Goal: Task Accomplishment & Management: Manage account settings

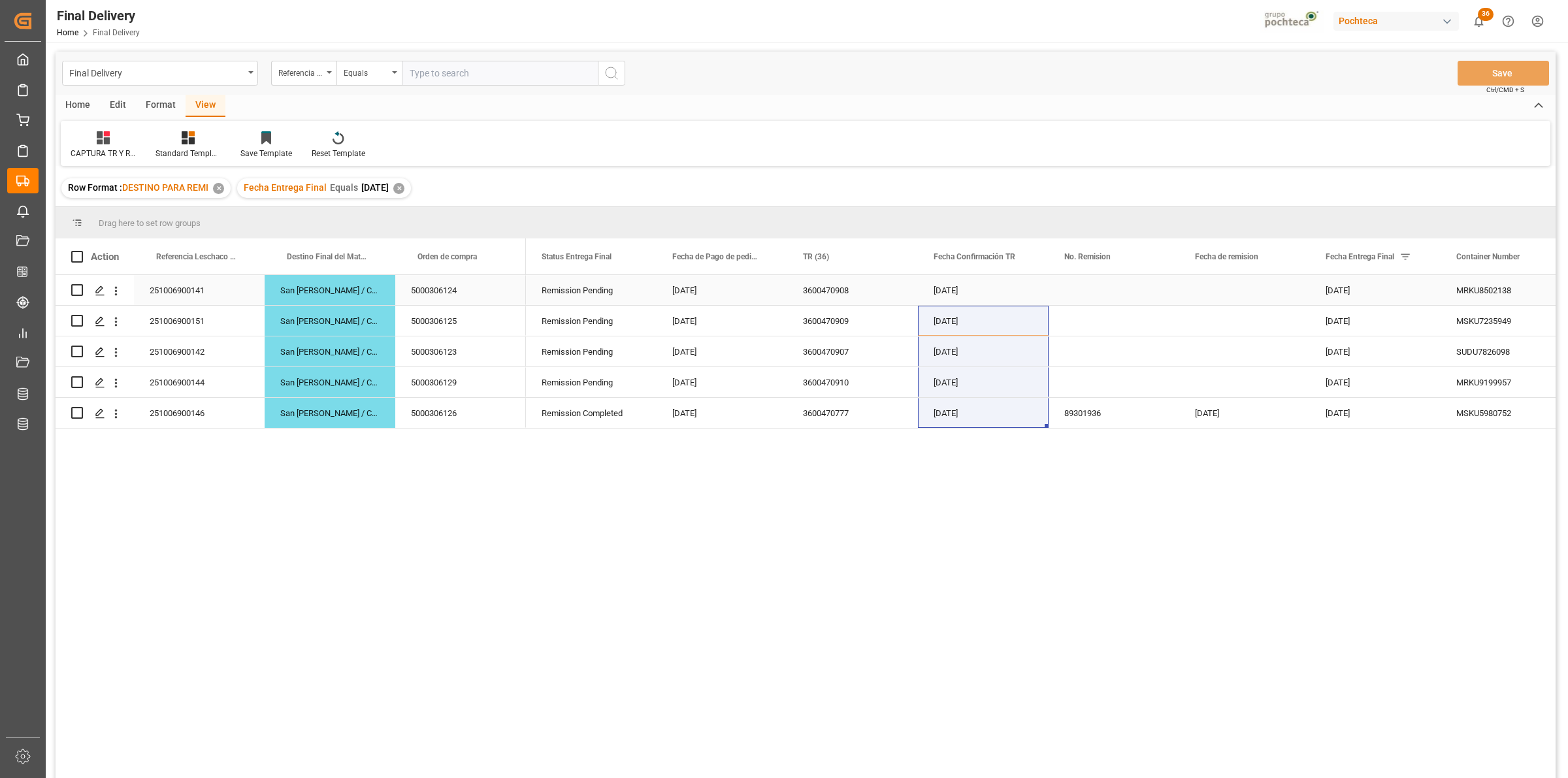
click at [1124, 298] on div "Press SPACE to select this row." at bounding box center [1114, 290] width 131 height 30
click at [1079, 294] on div "Press SPACE to select this row." at bounding box center [1114, 290] width 131 height 30
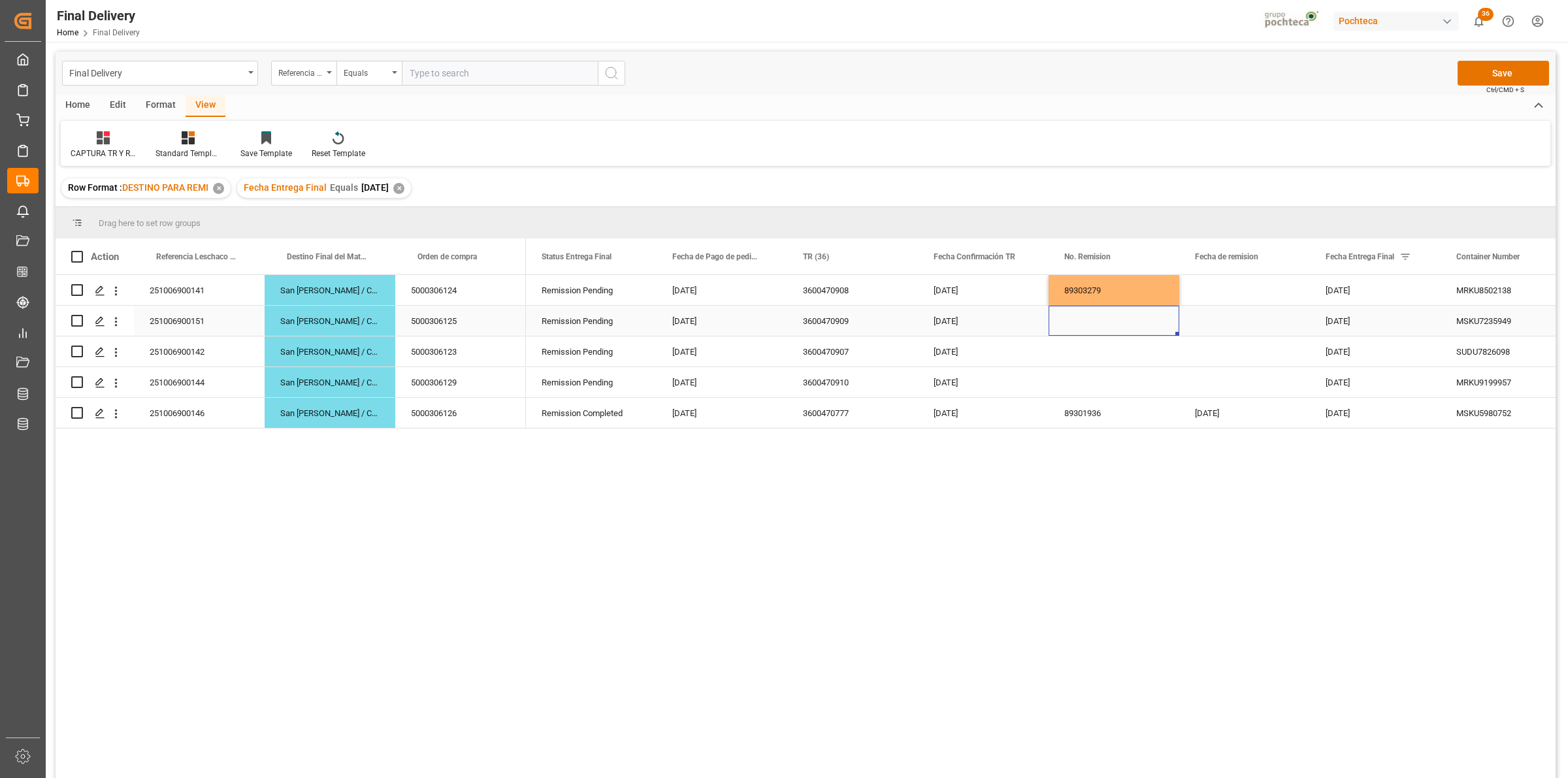
click at [1082, 318] on div "Press SPACE to select this row." at bounding box center [1114, 321] width 131 height 30
click at [1097, 356] on div "Press SPACE to select this row." at bounding box center [1114, 351] width 131 height 30
click at [1340, 294] on div "[DATE]" at bounding box center [1376, 290] width 131 height 30
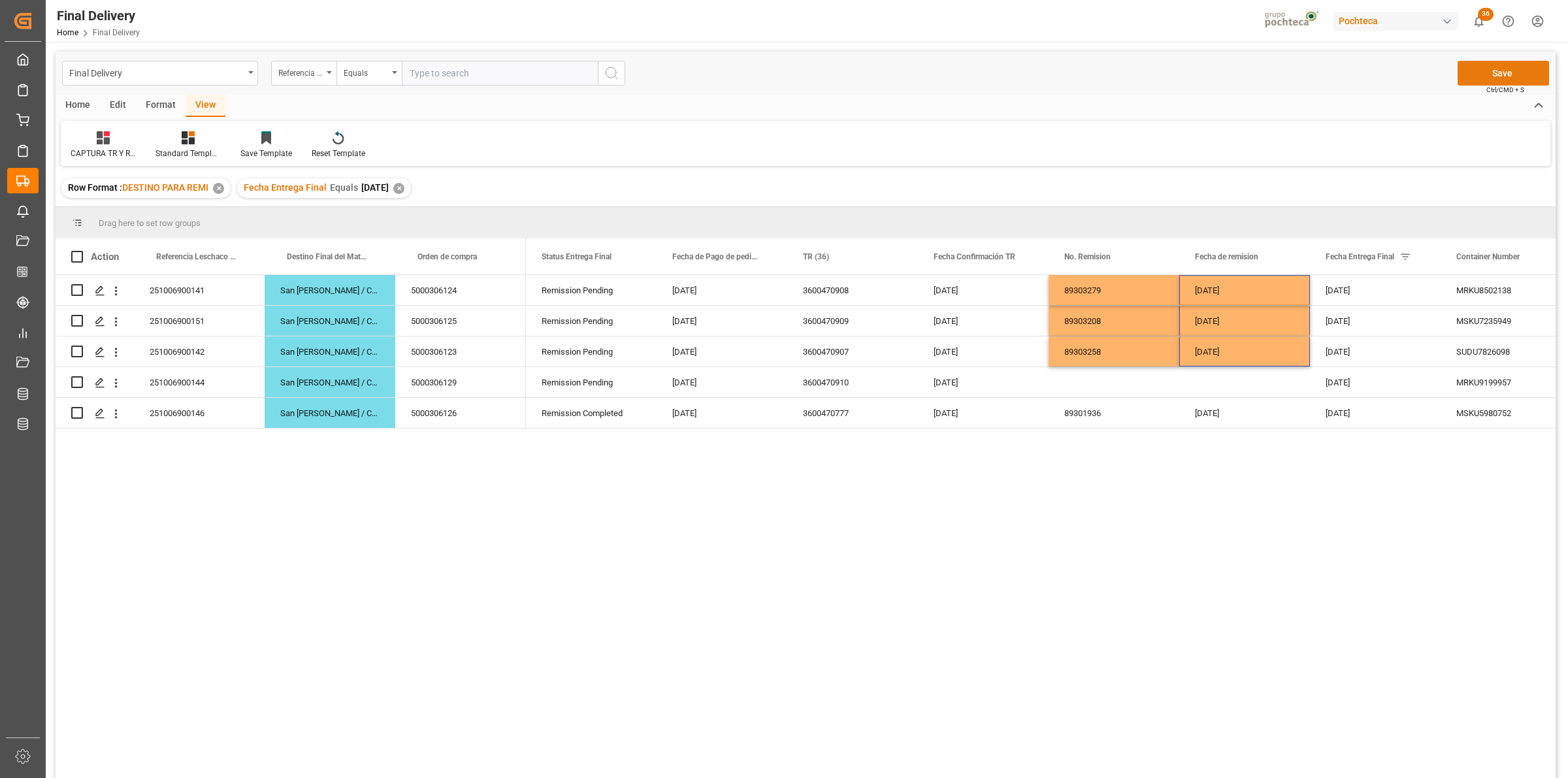
click at [1489, 80] on button "Save" at bounding box center [1504, 73] width 92 height 25
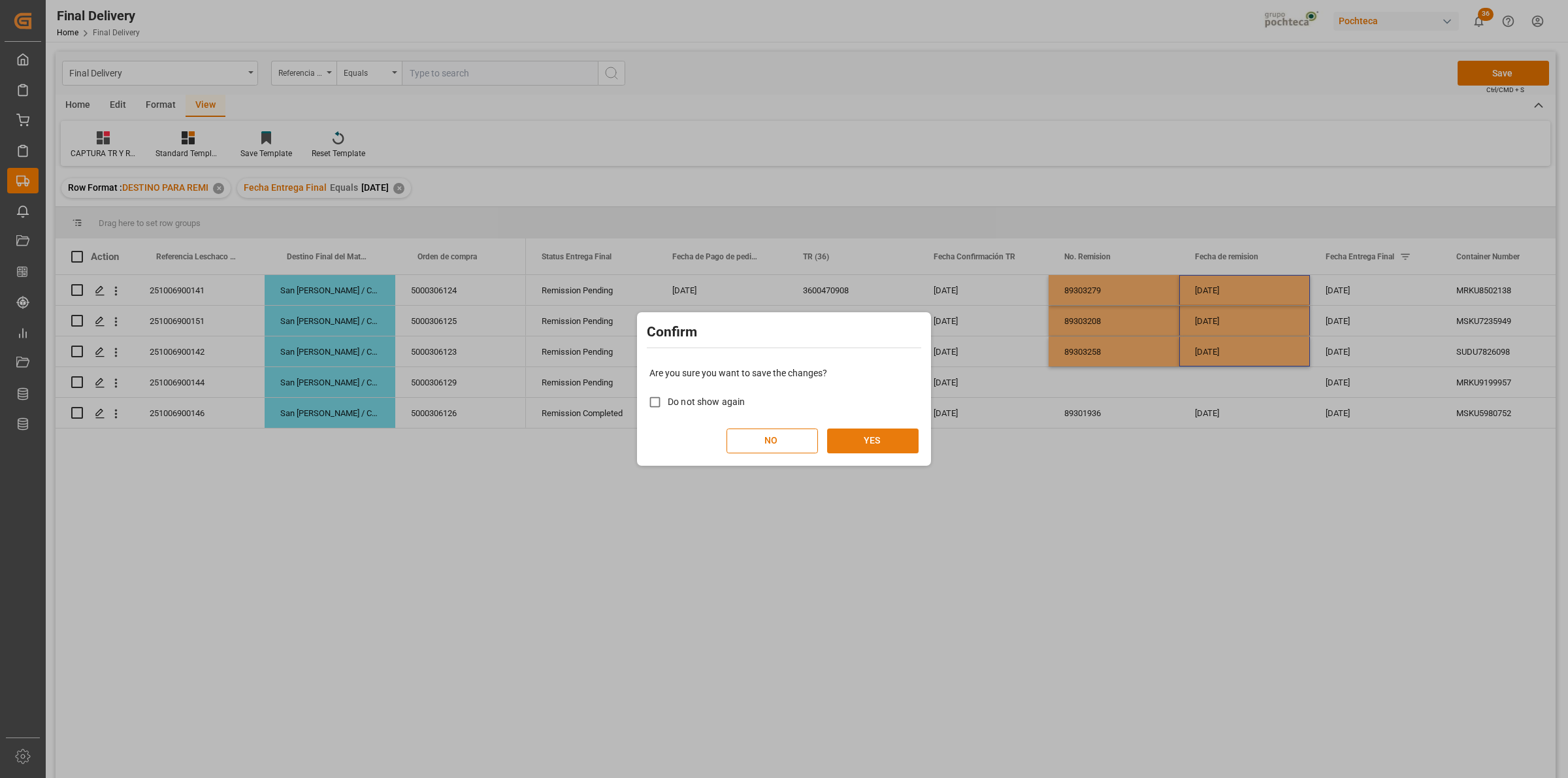
click at [885, 432] on button "YES" at bounding box center [874, 441] width 92 height 25
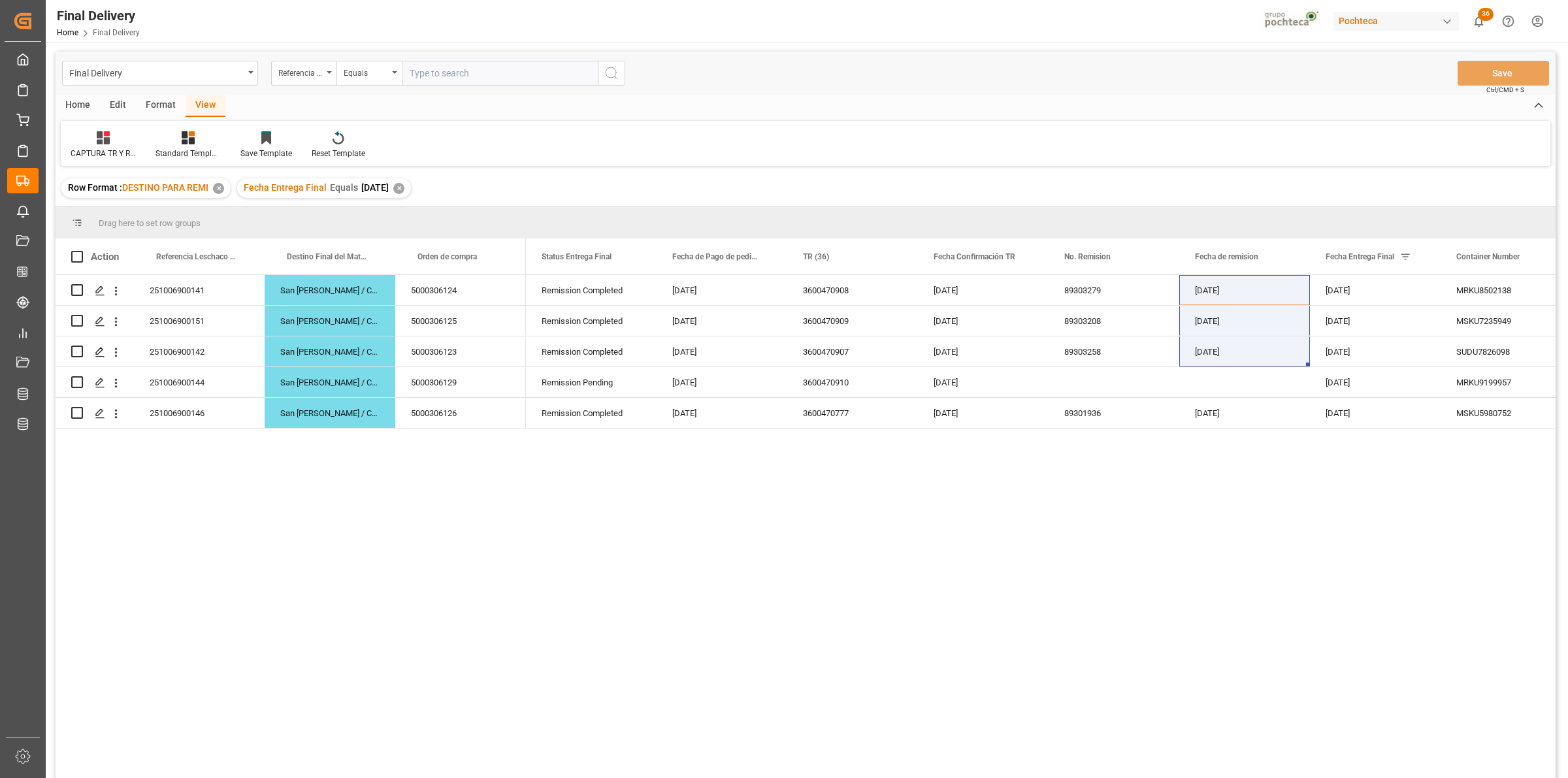
click at [404, 191] on div "✕" at bounding box center [399, 188] width 11 height 11
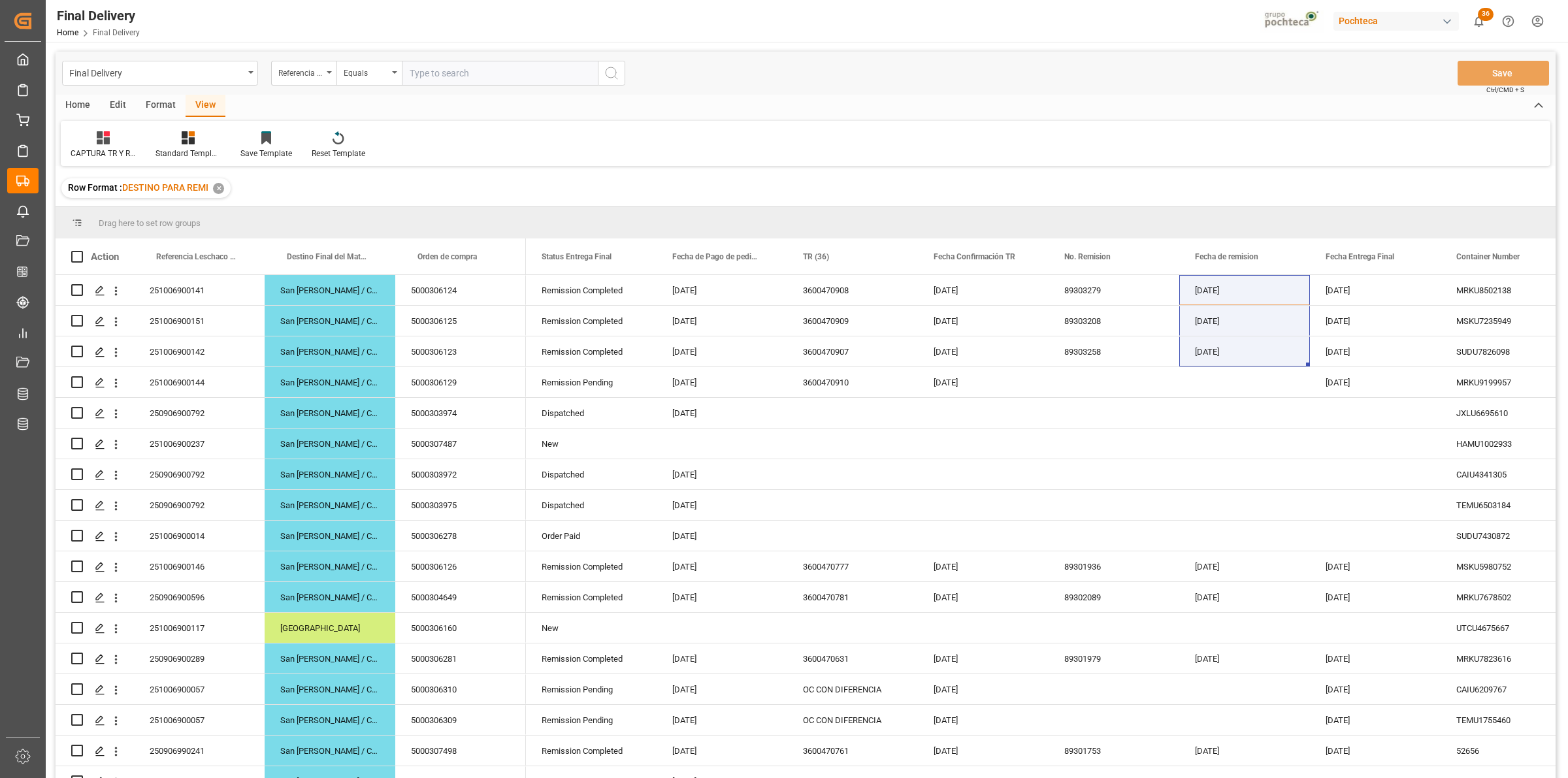
click at [615, 153] on div "CAPTURA TR Y RETRASO CON ENTREGA Y SUCURSAL Standard Templates Save Template Re…" at bounding box center [806, 143] width 1489 height 45
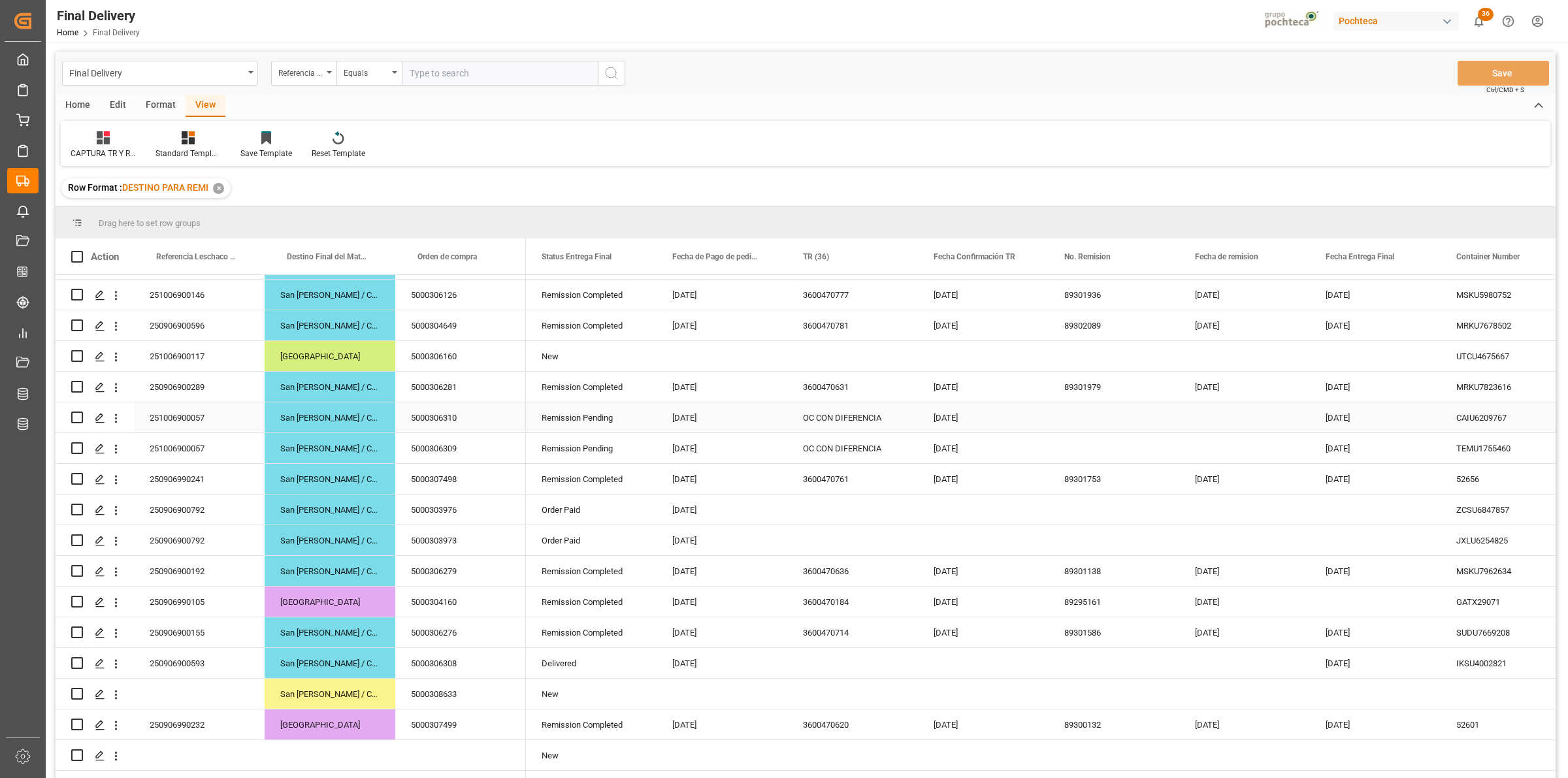
click at [865, 423] on div "OC CON DIFERENCIA" at bounding box center [852, 417] width 131 height 30
click at [858, 422] on div "OC CON DIFERENCIA" at bounding box center [852, 417] width 131 height 30
click at [860, 442] on div "OC CON DIFERENCIA" at bounding box center [852, 448] width 131 height 30
click at [865, 445] on div "3600470856" at bounding box center [852, 448] width 131 height 30
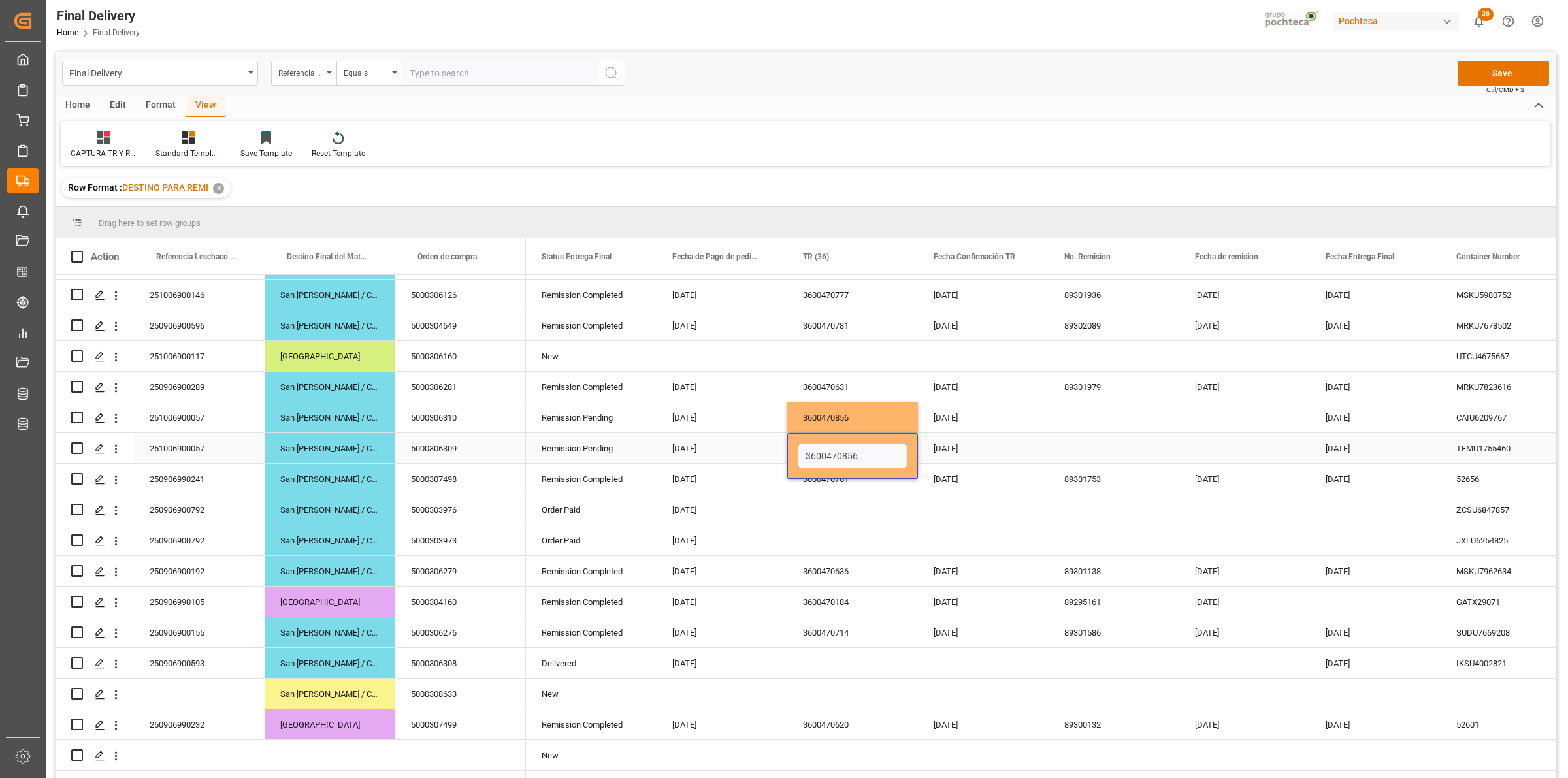
click at [867, 447] on input "3600470856" at bounding box center [852, 456] width 109 height 25
type input "3600470859"
click at [1079, 423] on div "Press SPACE to select this row." at bounding box center [1114, 417] width 131 height 30
click at [1117, 453] on div "Press SPACE to select this row." at bounding box center [1114, 448] width 131 height 30
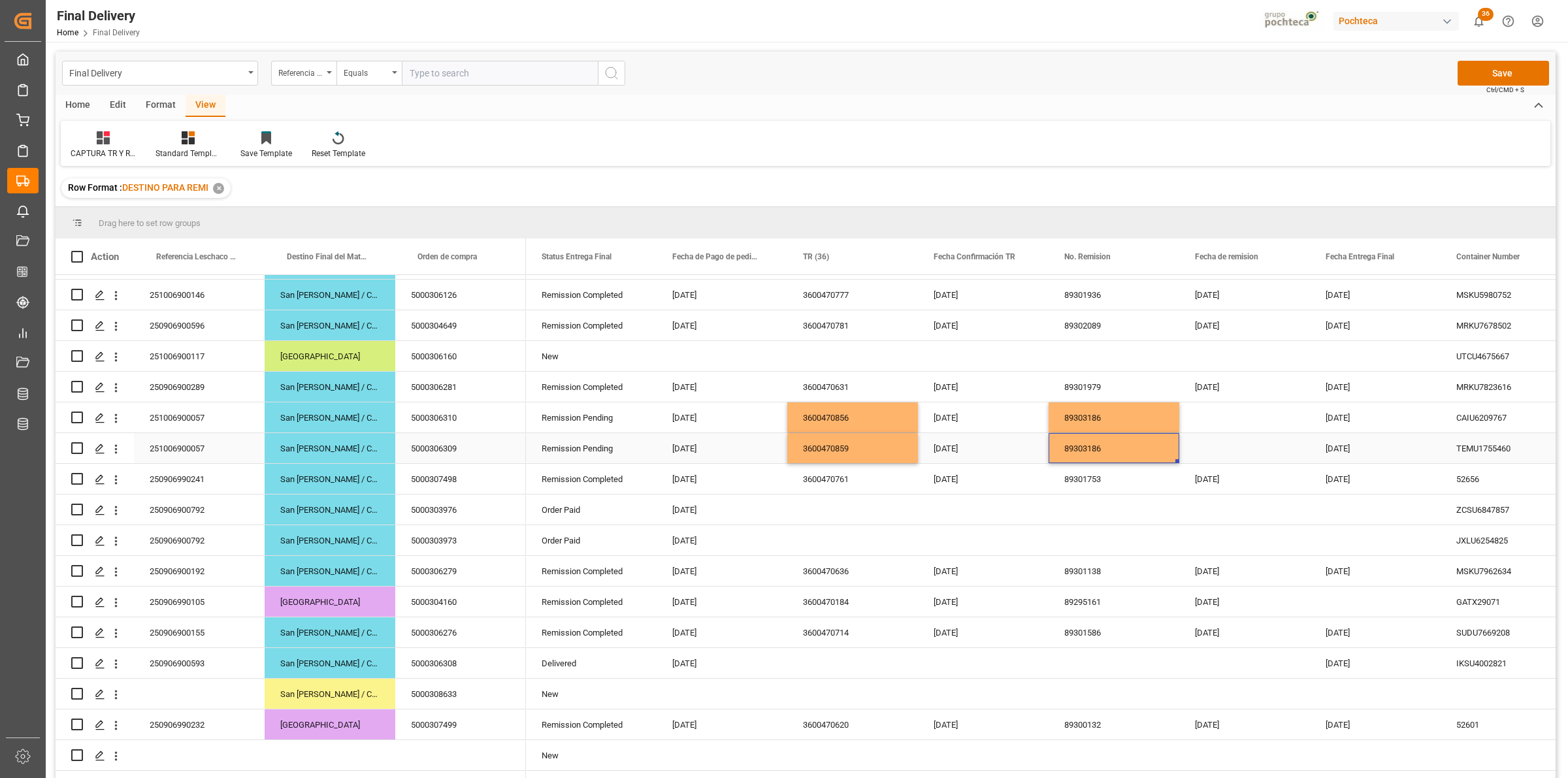
click at [1111, 446] on div "89303186" at bounding box center [1114, 448] width 131 height 30
click at [1117, 452] on input "89303186" at bounding box center [1114, 456] width 109 height 25
type input "89303190"
click at [1264, 448] on div "Press SPACE to select this row." at bounding box center [1245, 448] width 131 height 30
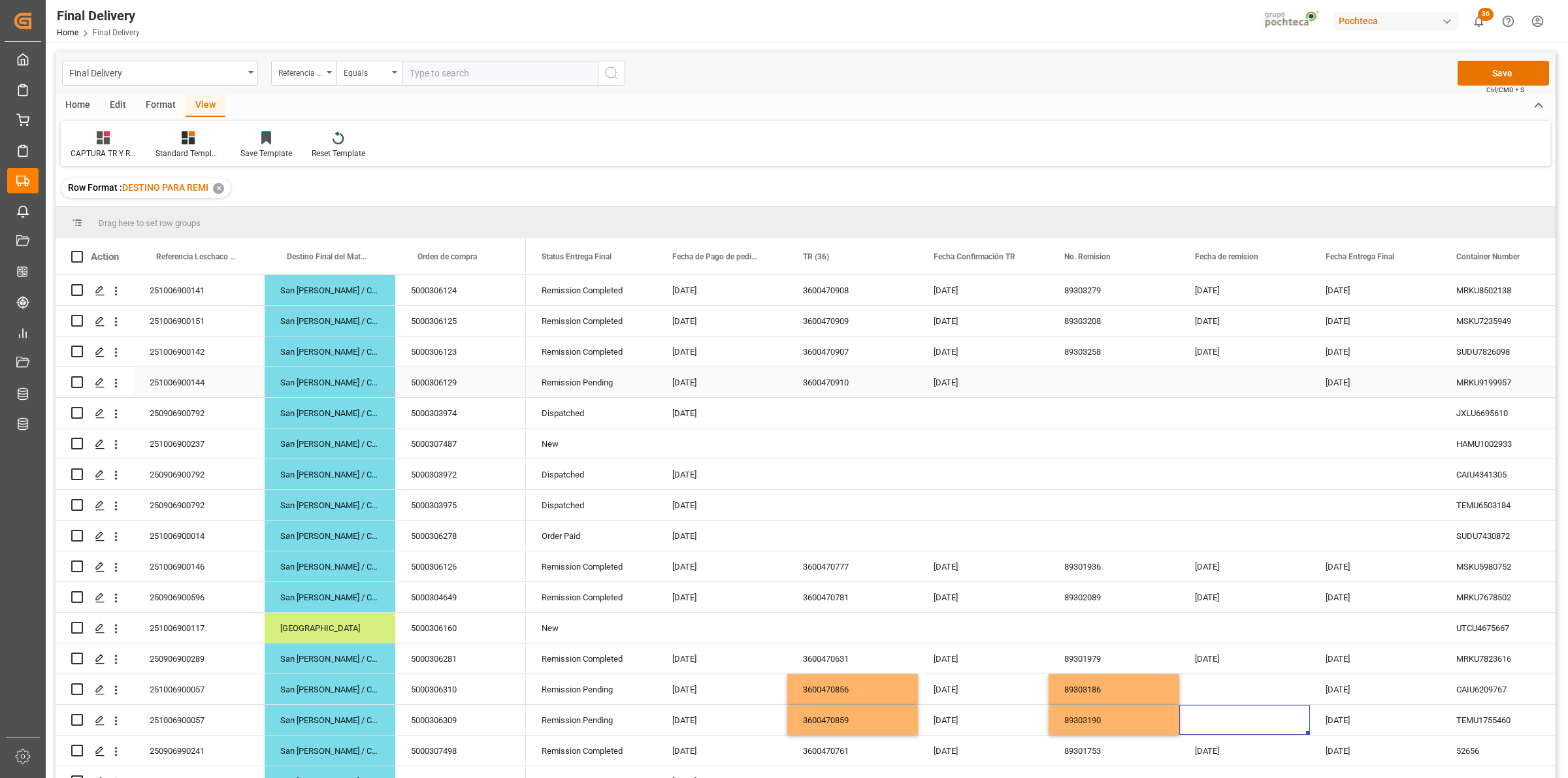
click at [1348, 387] on div "[DATE]" at bounding box center [1376, 382] width 131 height 30
type input "[DATE]"
drag, startPoint x: 1345, startPoint y: 393, endPoint x: 1309, endPoint y: 392, distance: 36.0
click at [1309, 392] on div "Remission Pending [DATE] 3600470910 [DATE] [DATE] MRKU9199957 No" at bounding box center [1551, 382] width 2052 height 31
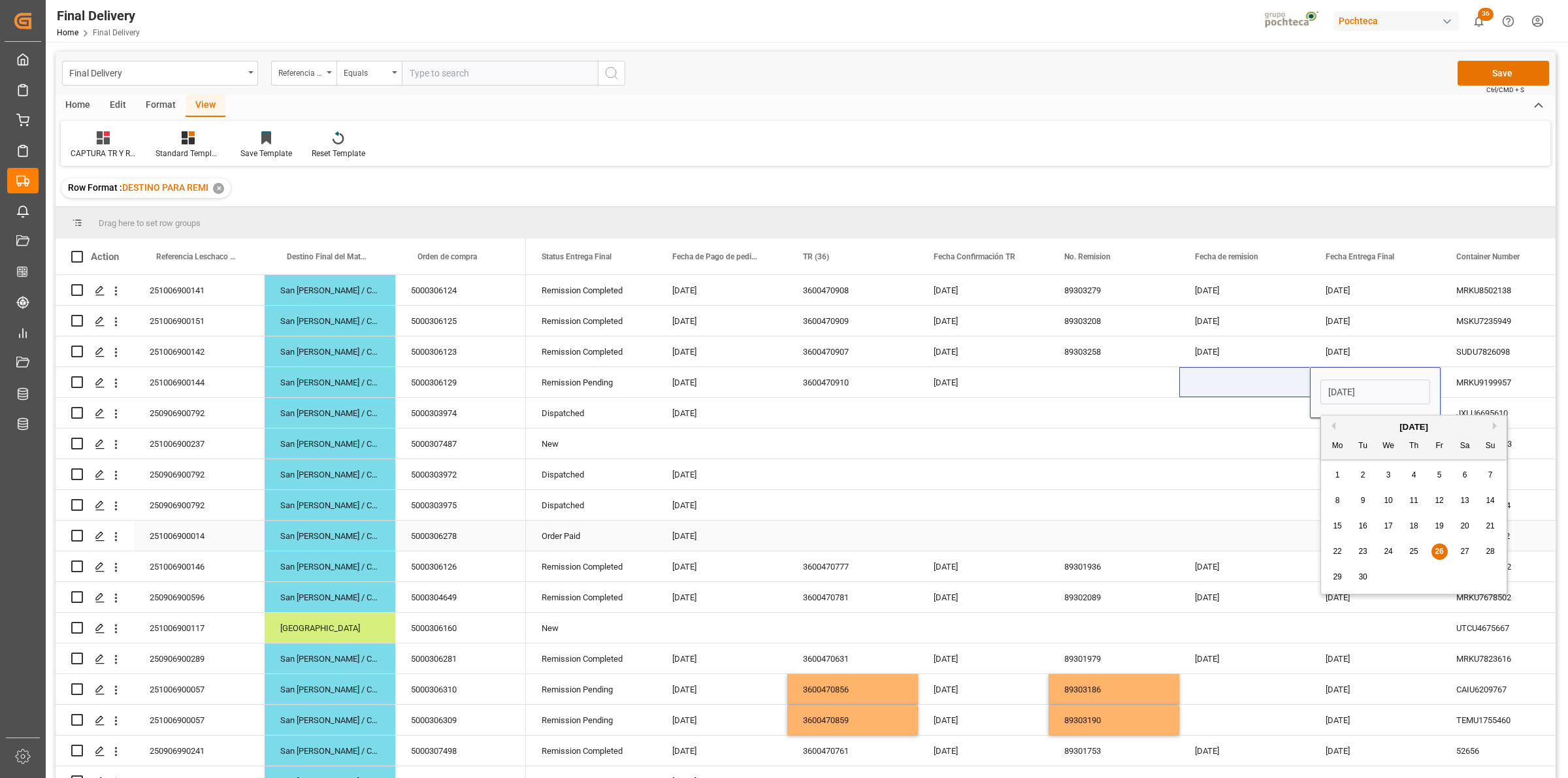
scroll to position [272, 0]
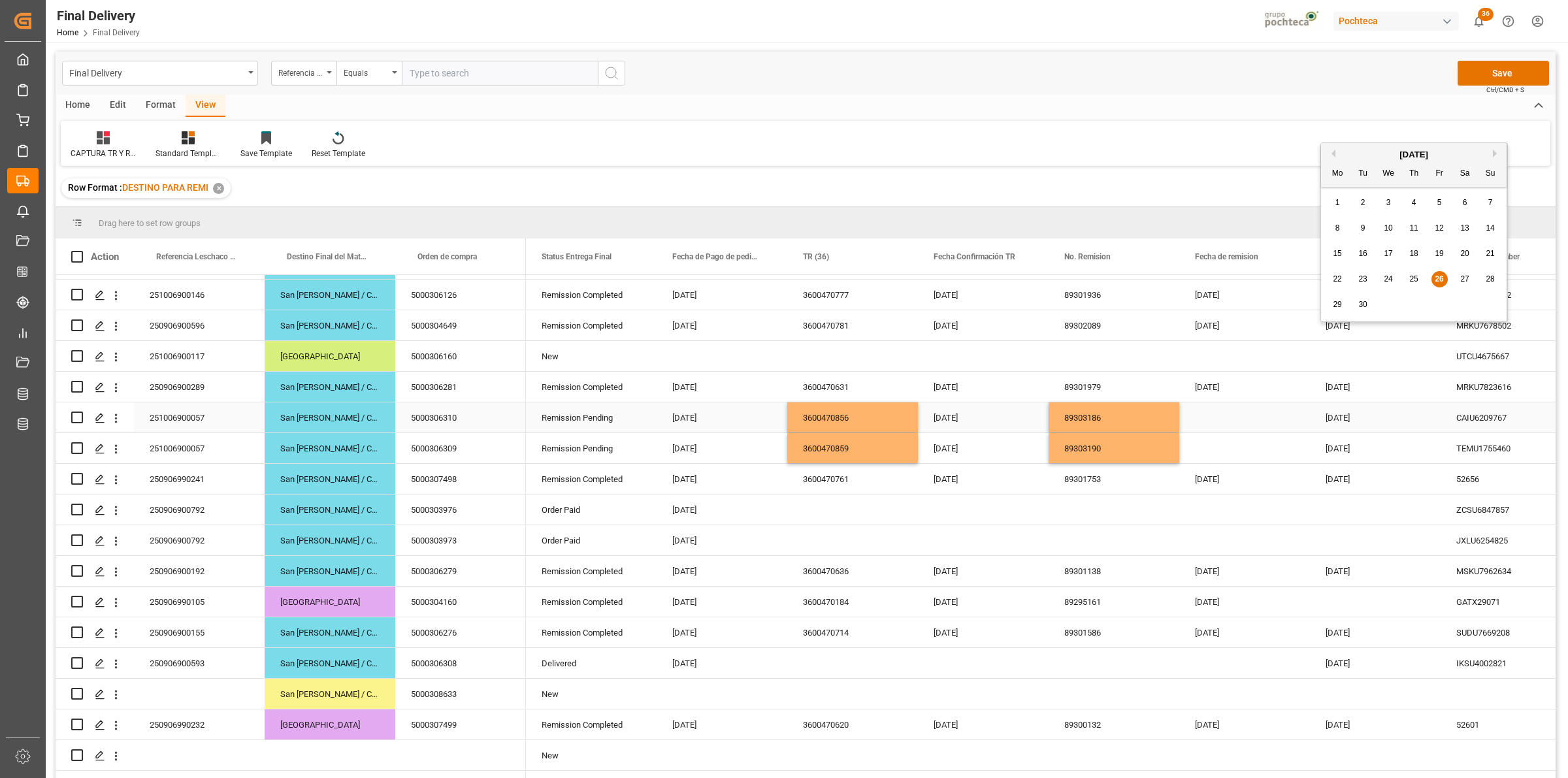
click at [1246, 425] on div "Press SPACE to select this row." at bounding box center [1245, 417] width 131 height 30
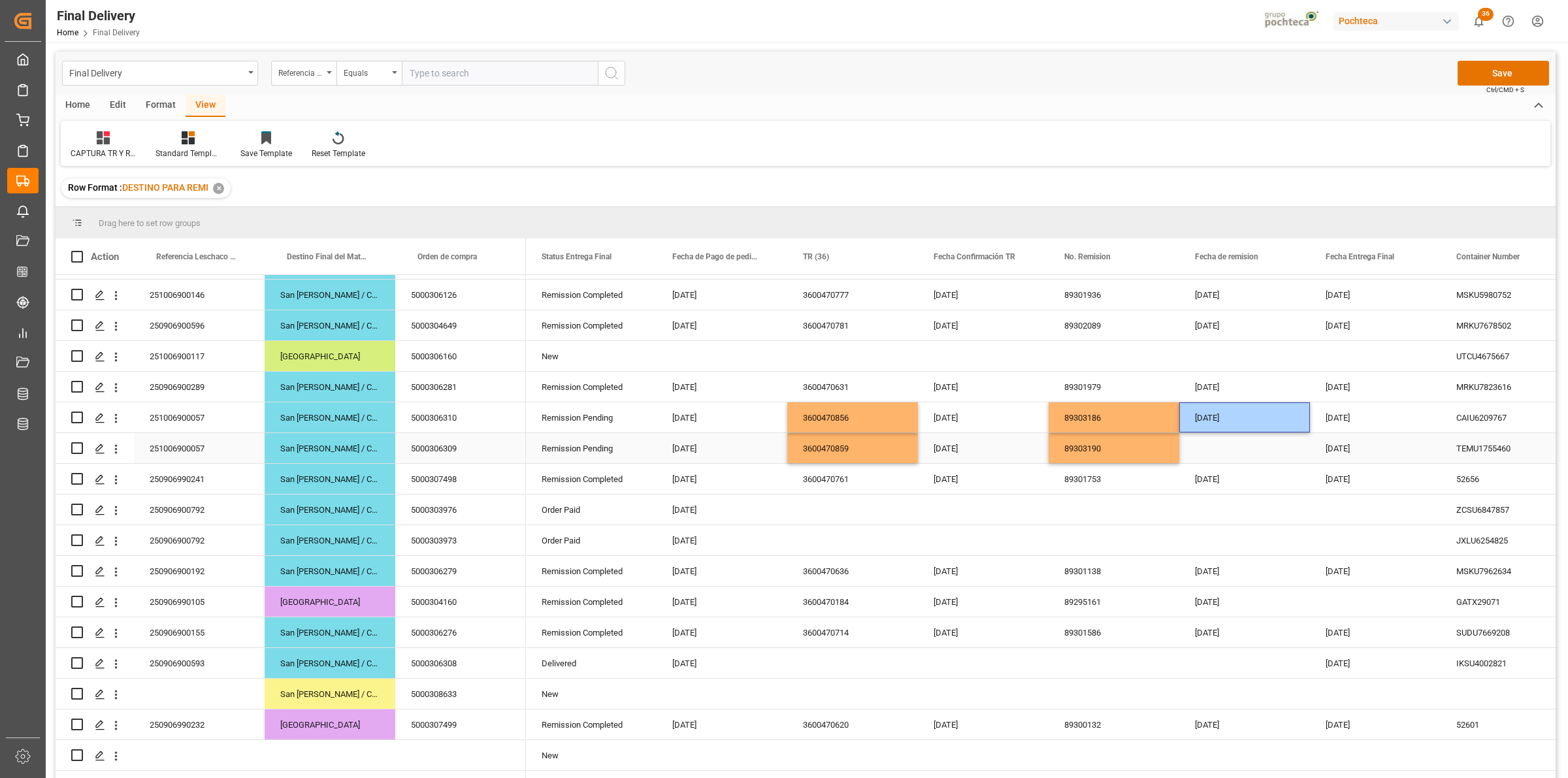
click at [1239, 441] on div "Press SPACE to select this row." at bounding box center [1245, 448] width 131 height 30
click at [1483, 76] on button "Save" at bounding box center [1504, 73] width 92 height 25
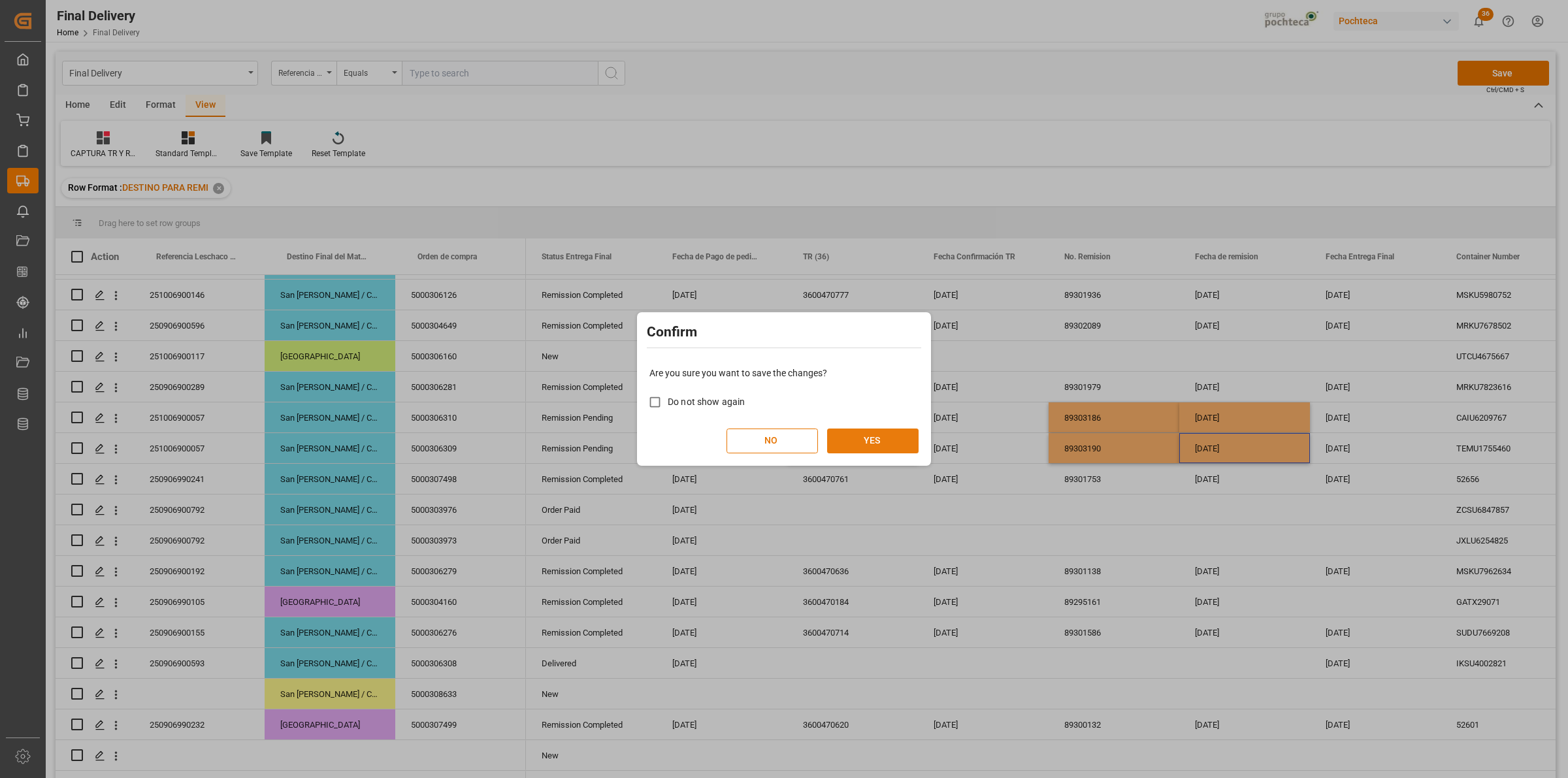
click at [898, 452] on button "YES" at bounding box center [874, 441] width 92 height 25
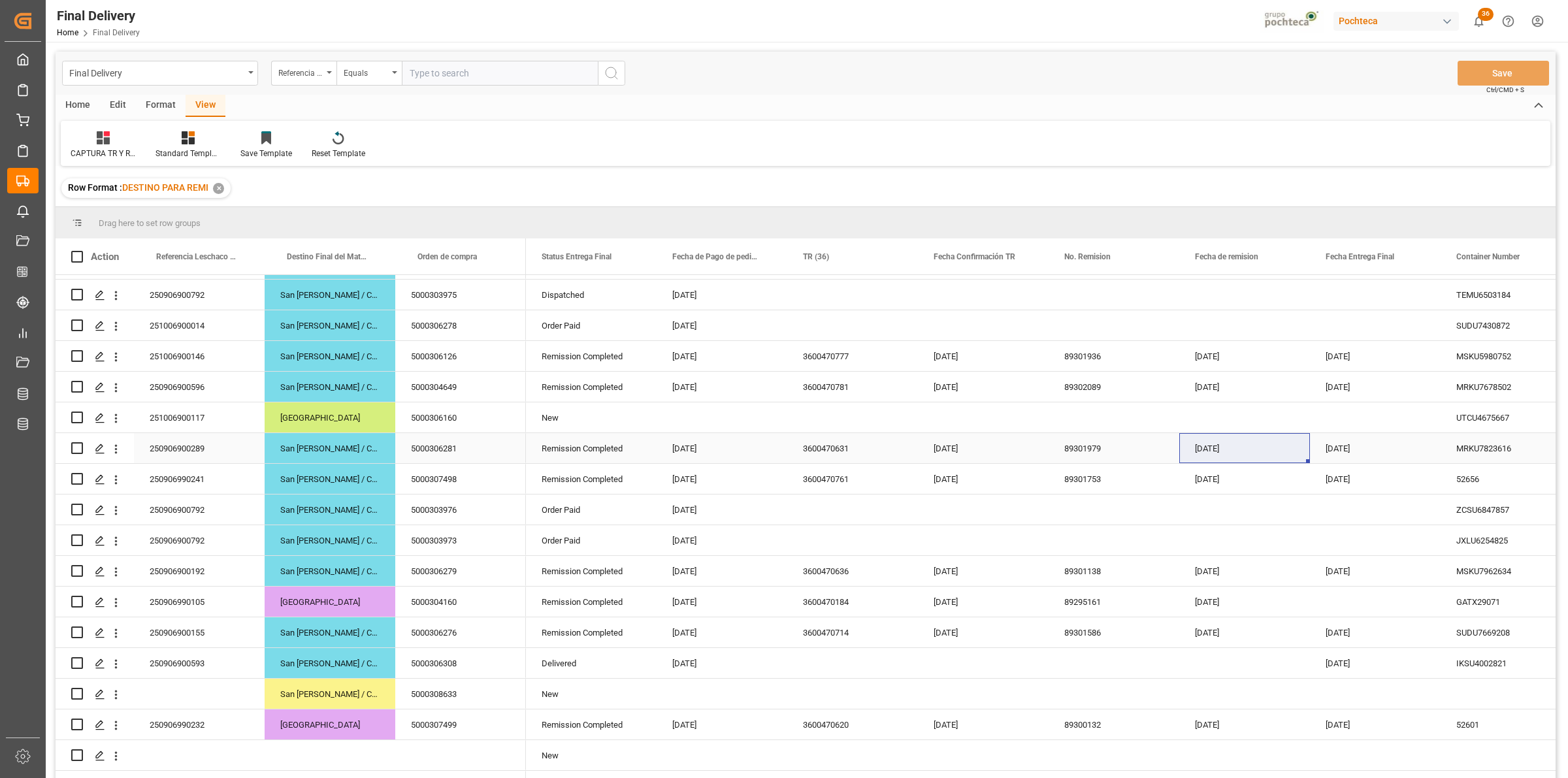
scroll to position [0, 0]
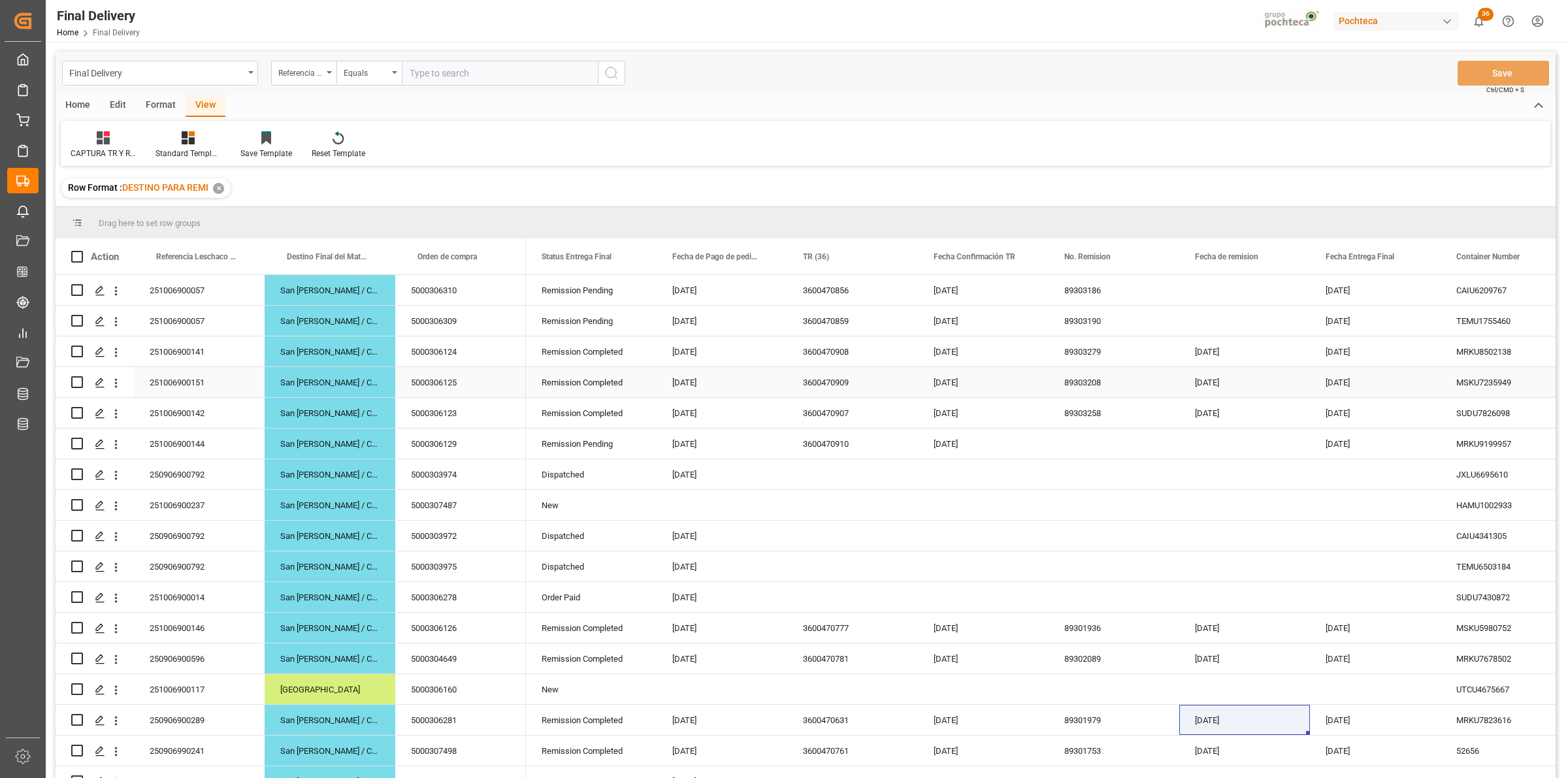
click at [1200, 367] on div "[DATE]" at bounding box center [1245, 382] width 131 height 30
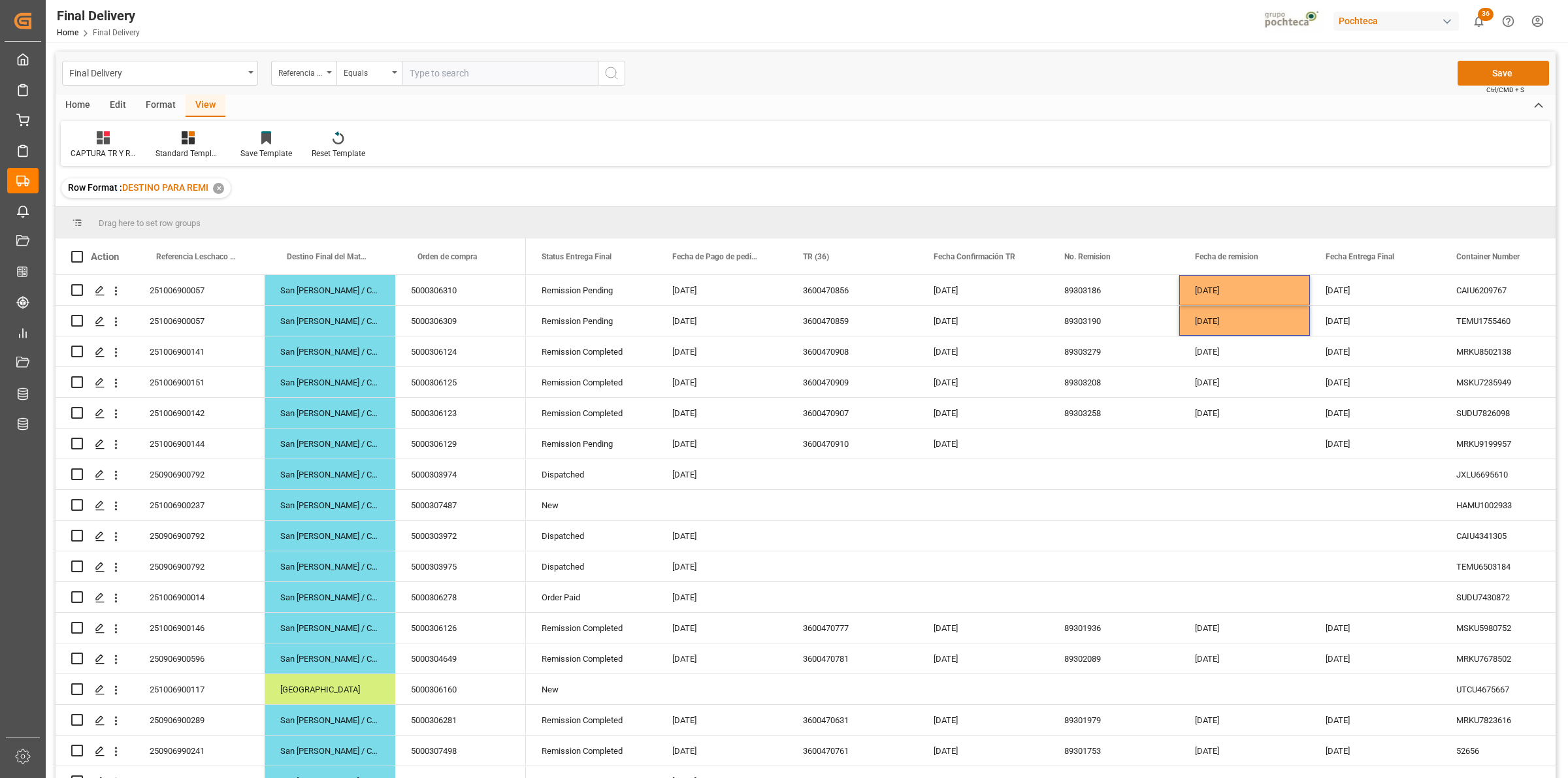
click at [1478, 80] on button "Save" at bounding box center [1504, 73] width 92 height 25
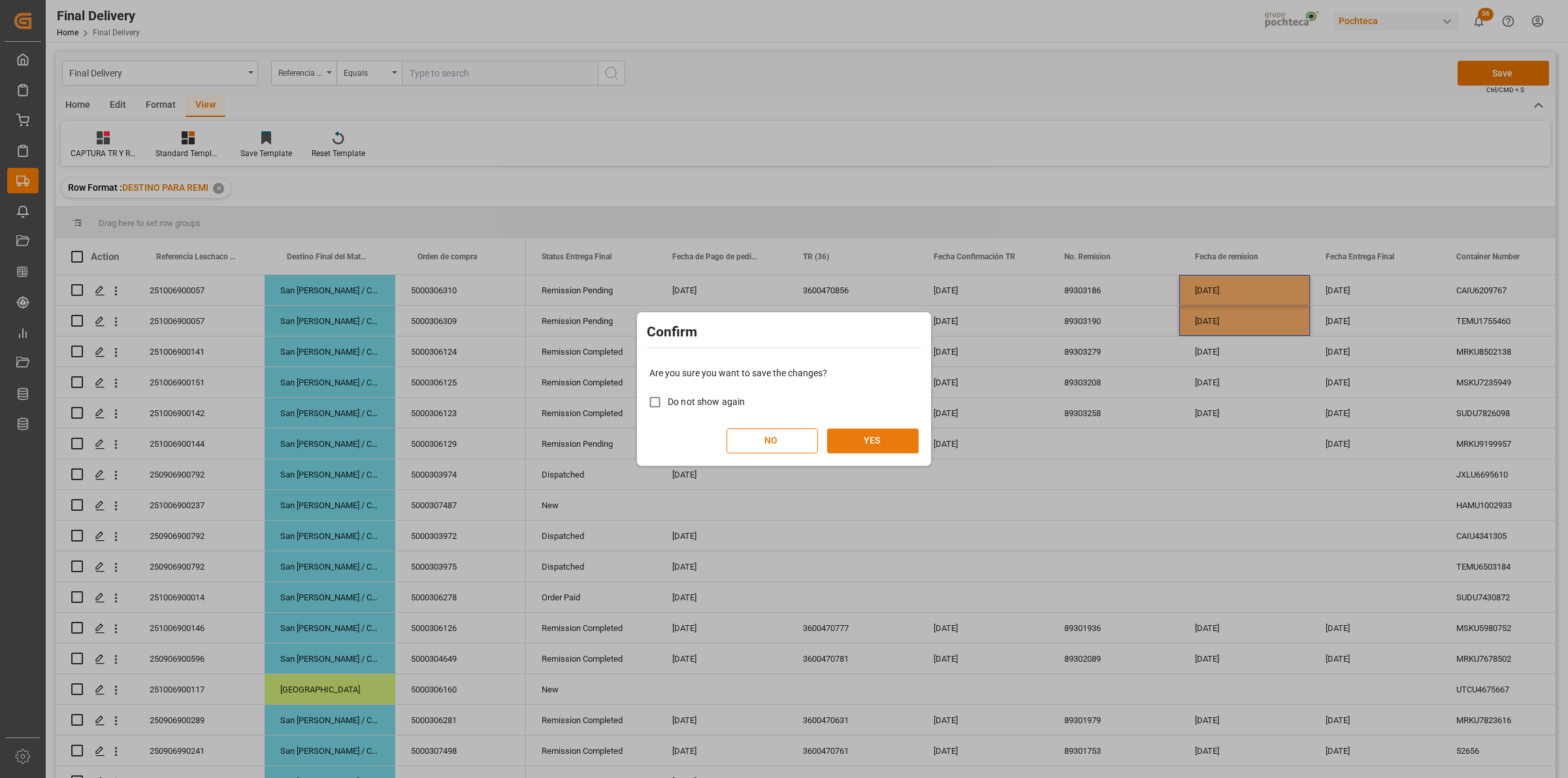
click at [879, 443] on button "YES" at bounding box center [874, 441] width 92 height 25
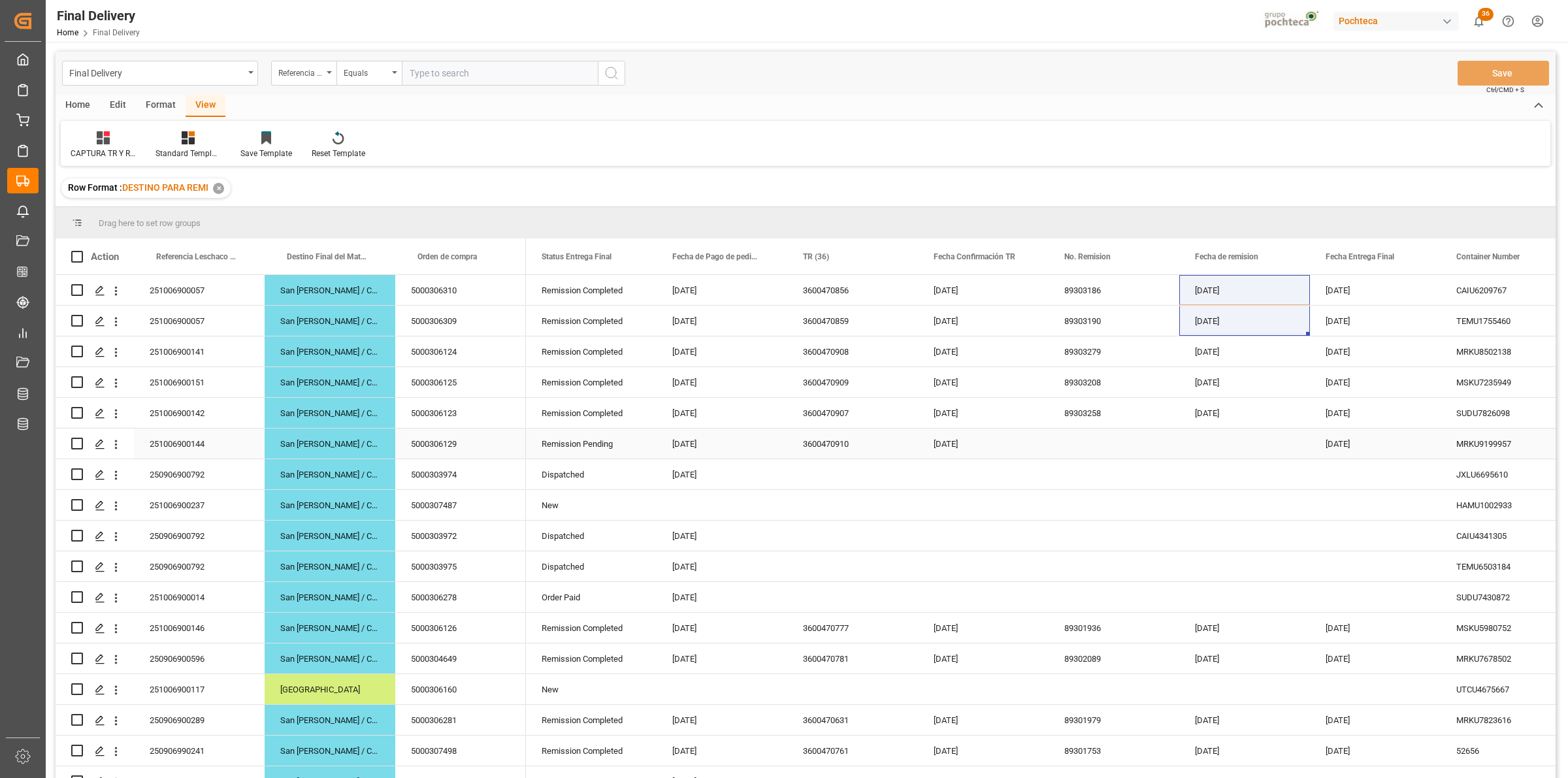
click at [1084, 445] on div "Press SPACE to select this row." at bounding box center [1114, 444] width 131 height 30
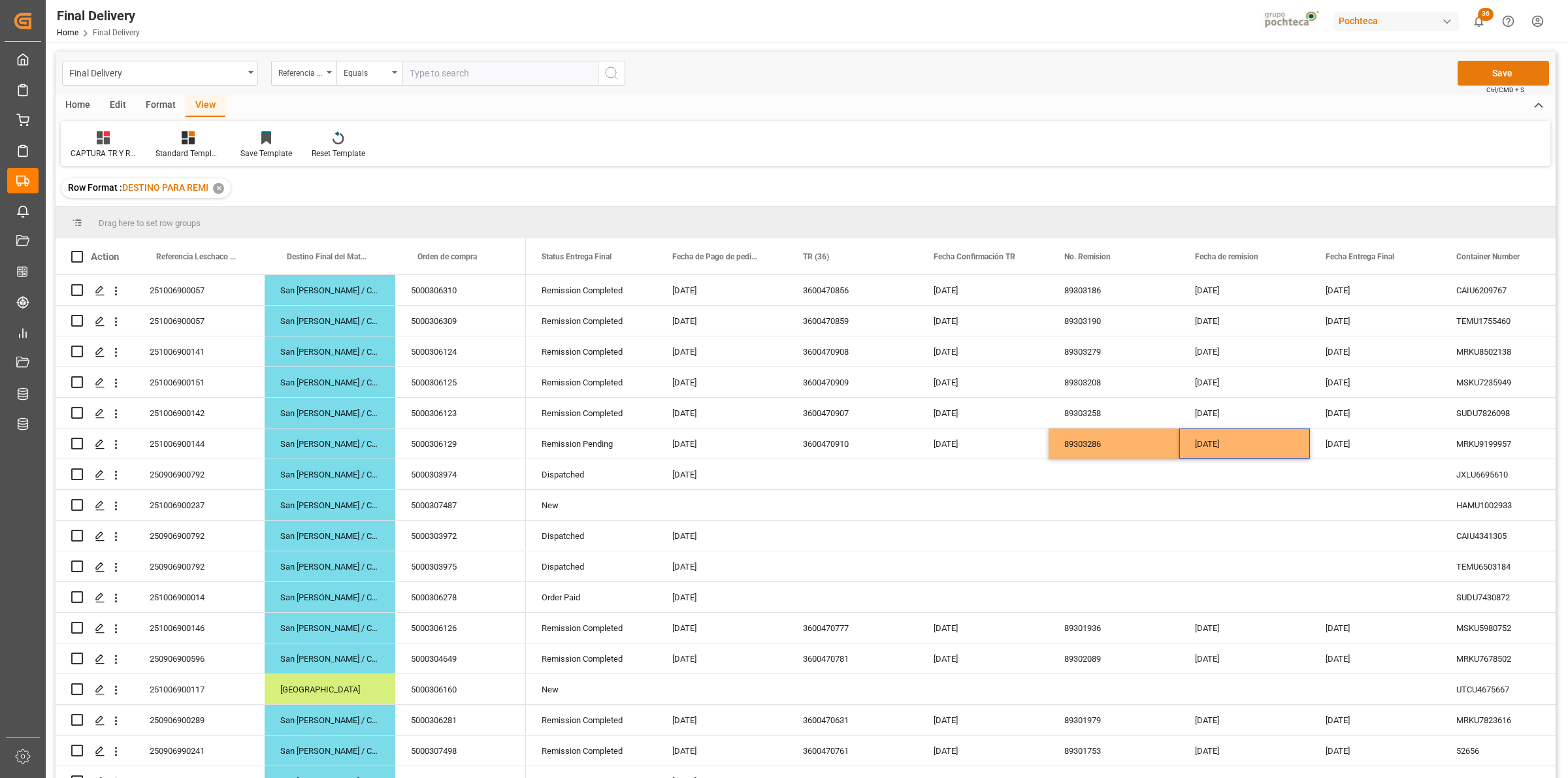
click at [1482, 79] on button "Save" at bounding box center [1504, 73] width 92 height 25
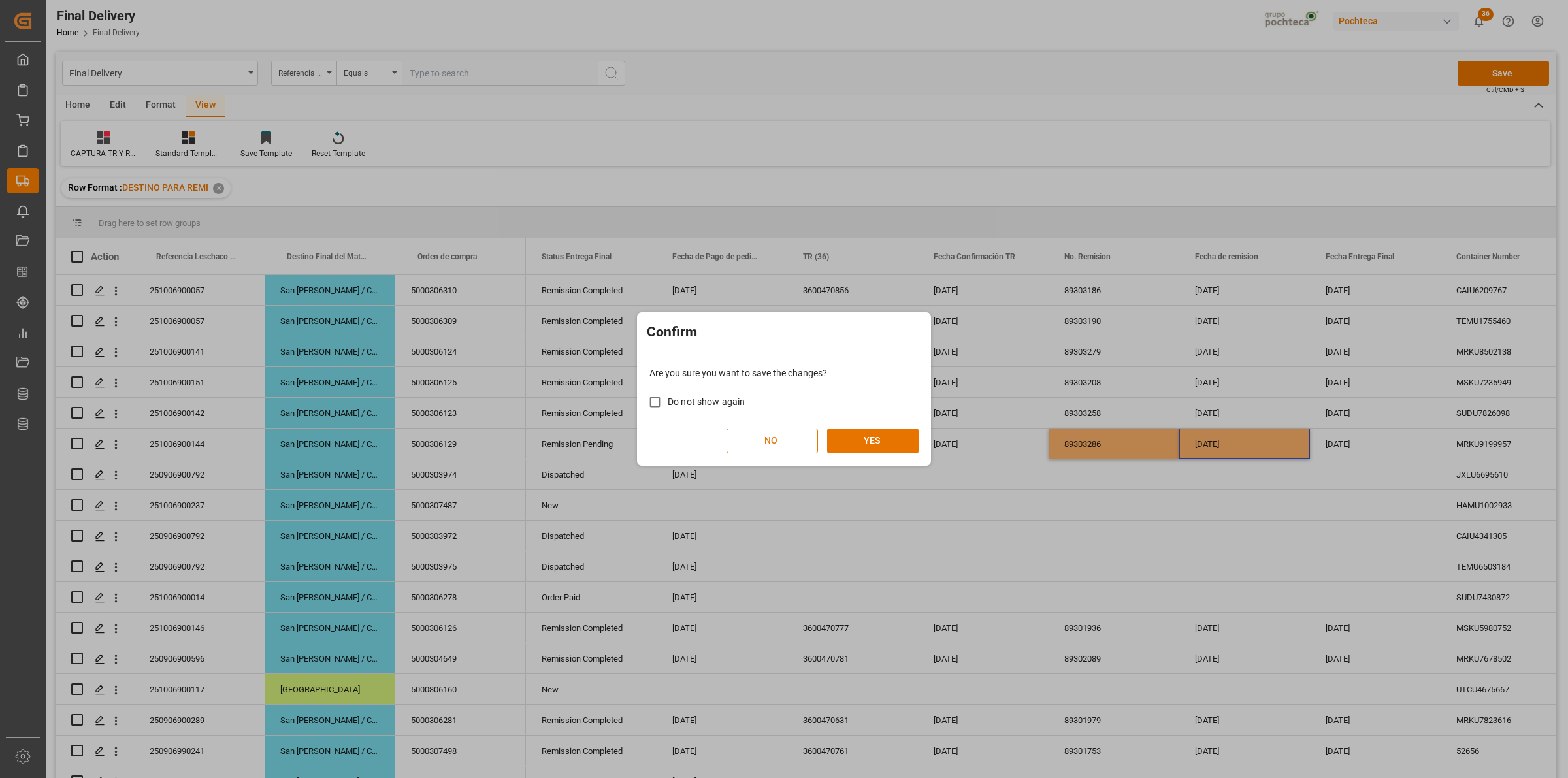
click at [903, 424] on div "Are you sure you want to save the changes? Do not show again NO YES" at bounding box center [784, 409] width 288 height 105
click at [894, 439] on button "YES" at bounding box center [874, 441] width 92 height 25
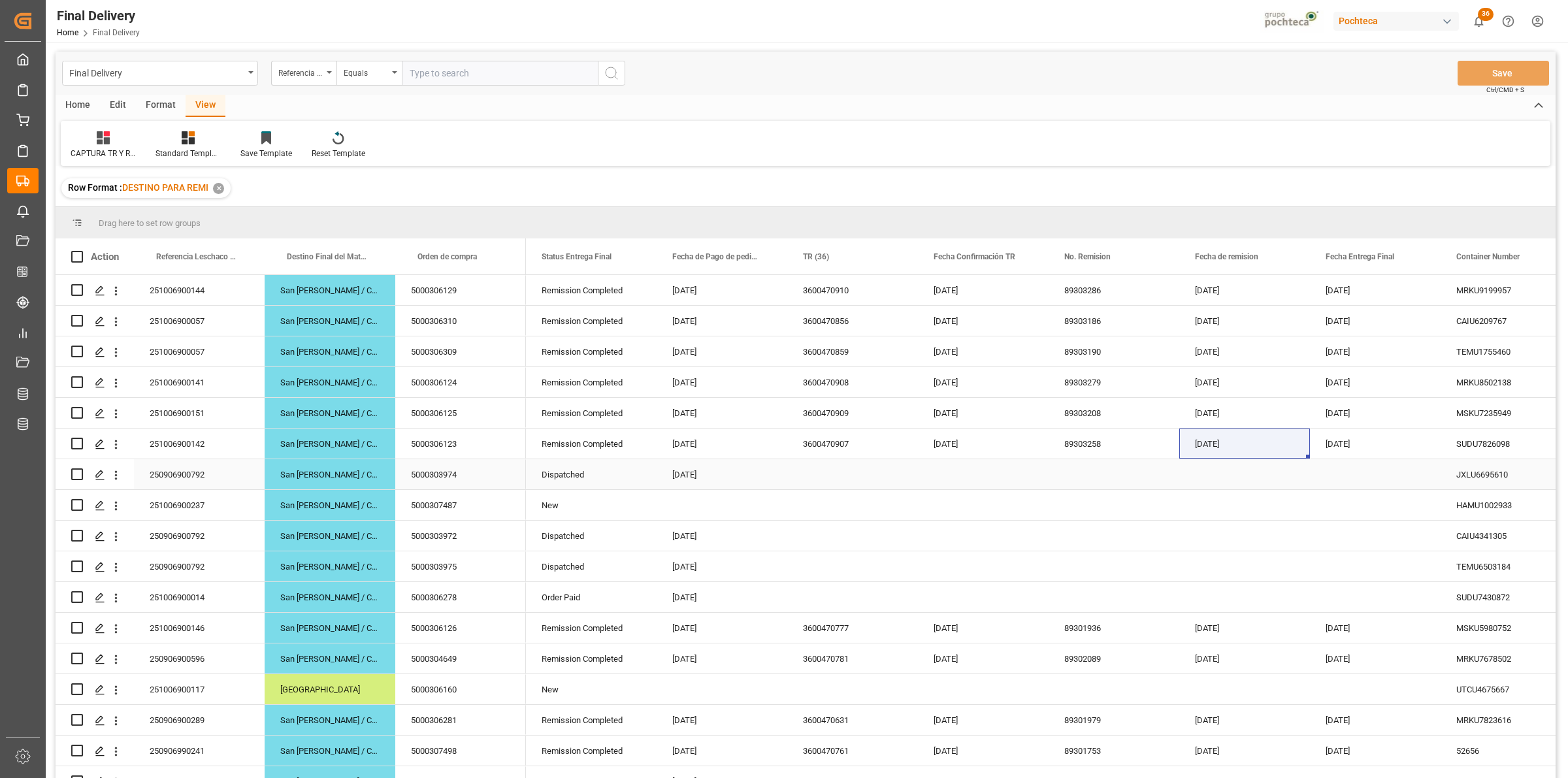
click at [191, 481] on div "250906900792" at bounding box center [199, 475] width 131 height 30
click at [848, 469] on div "Press SPACE to select this row." at bounding box center [852, 475] width 131 height 30
click at [848, 487] on input "Press SPACE to select this row." at bounding box center [852, 482] width 109 height 25
type input "PTE TRANSPORTE"
drag, startPoint x: 883, startPoint y: 485, endPoint x: 805, endPoint y: 475, distance: 78.6
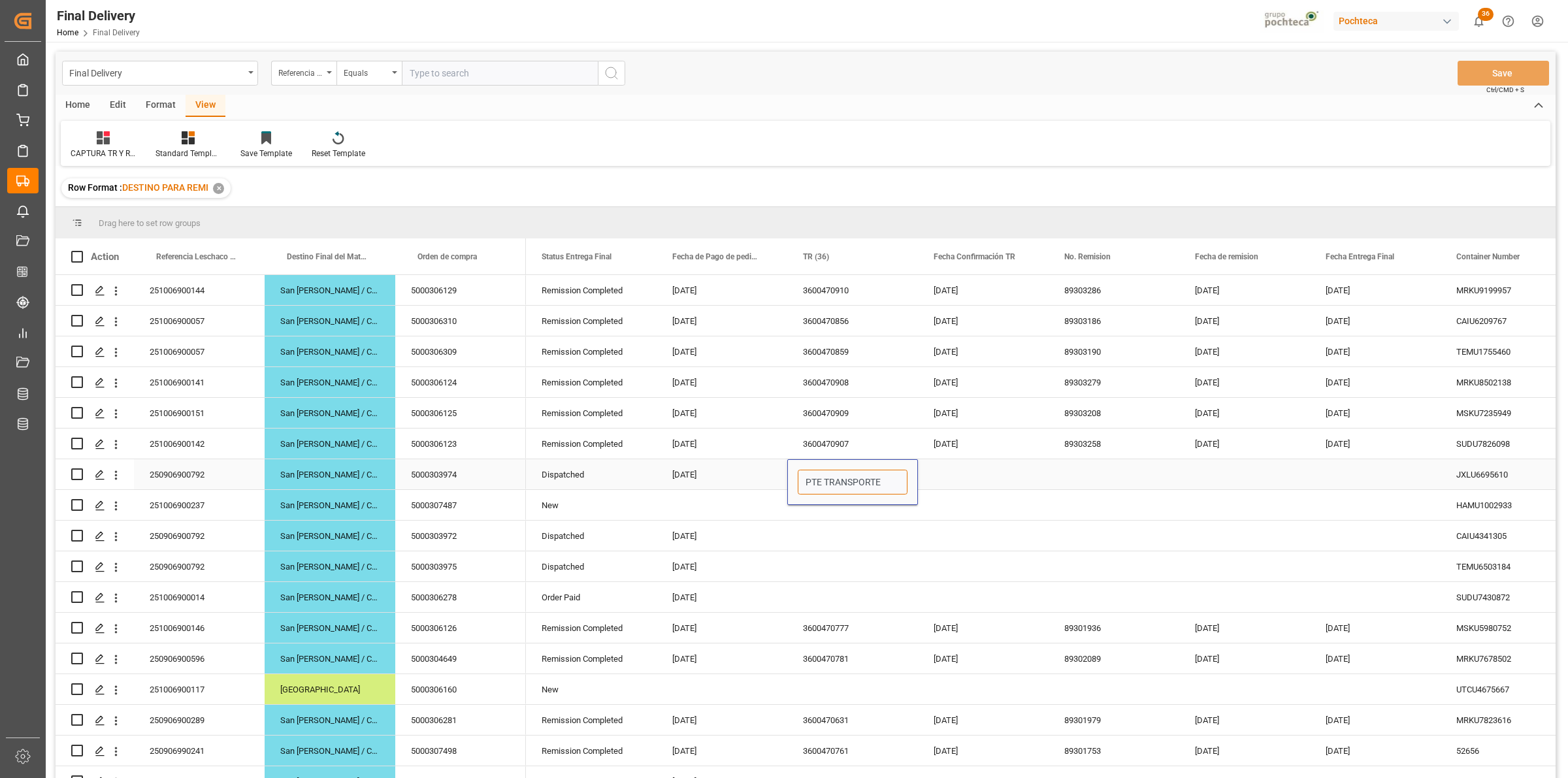
click at [805, 475] on input "PTE TRANSPORTE" at bounding box center [852, 482] width 109 height 25
click at [964, 478] on div "Press SPACE to select this row." at bounding box center [983, 475] width 131 height 30
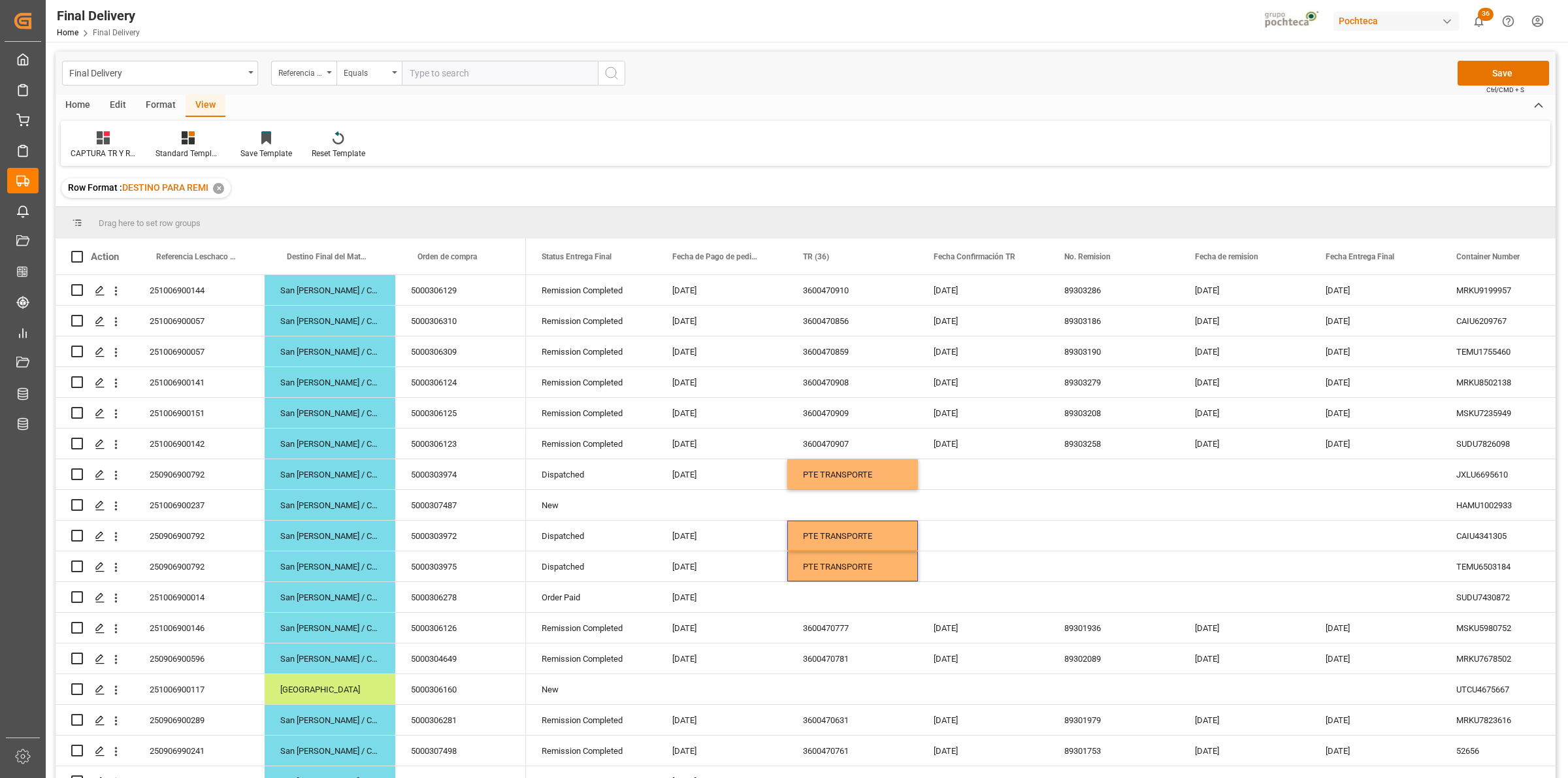
click at [1508, 85] on span "Ctrl/CMD + S" at bounding box center [1505, 89] width 38 height 10
click at [1506, 80] on button "Save" at bounding box center [1504, 73] width 92 height 25
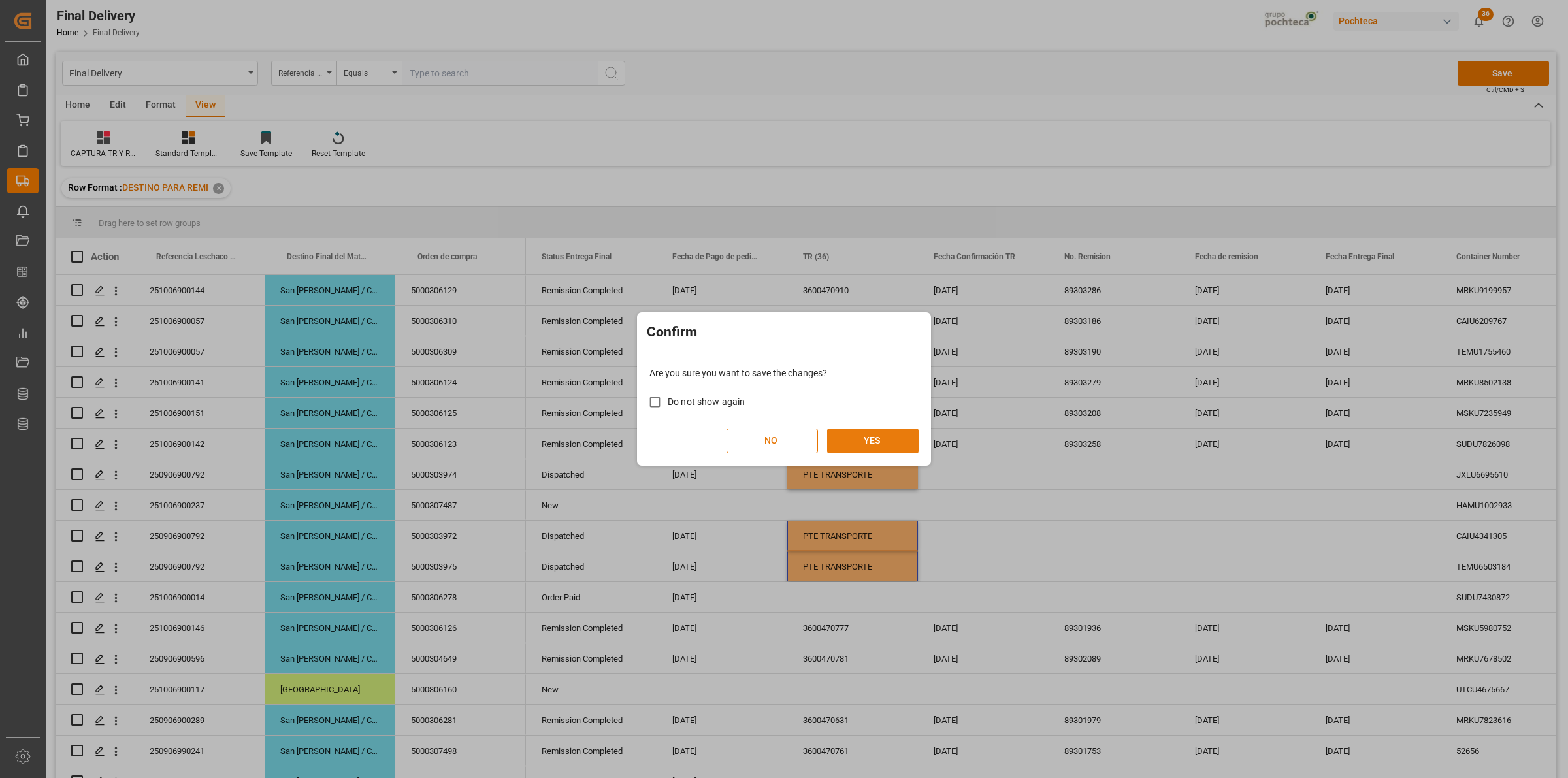
click at [898, 442] on button "YES" at bounding box center [874, 441] width 92 height 25
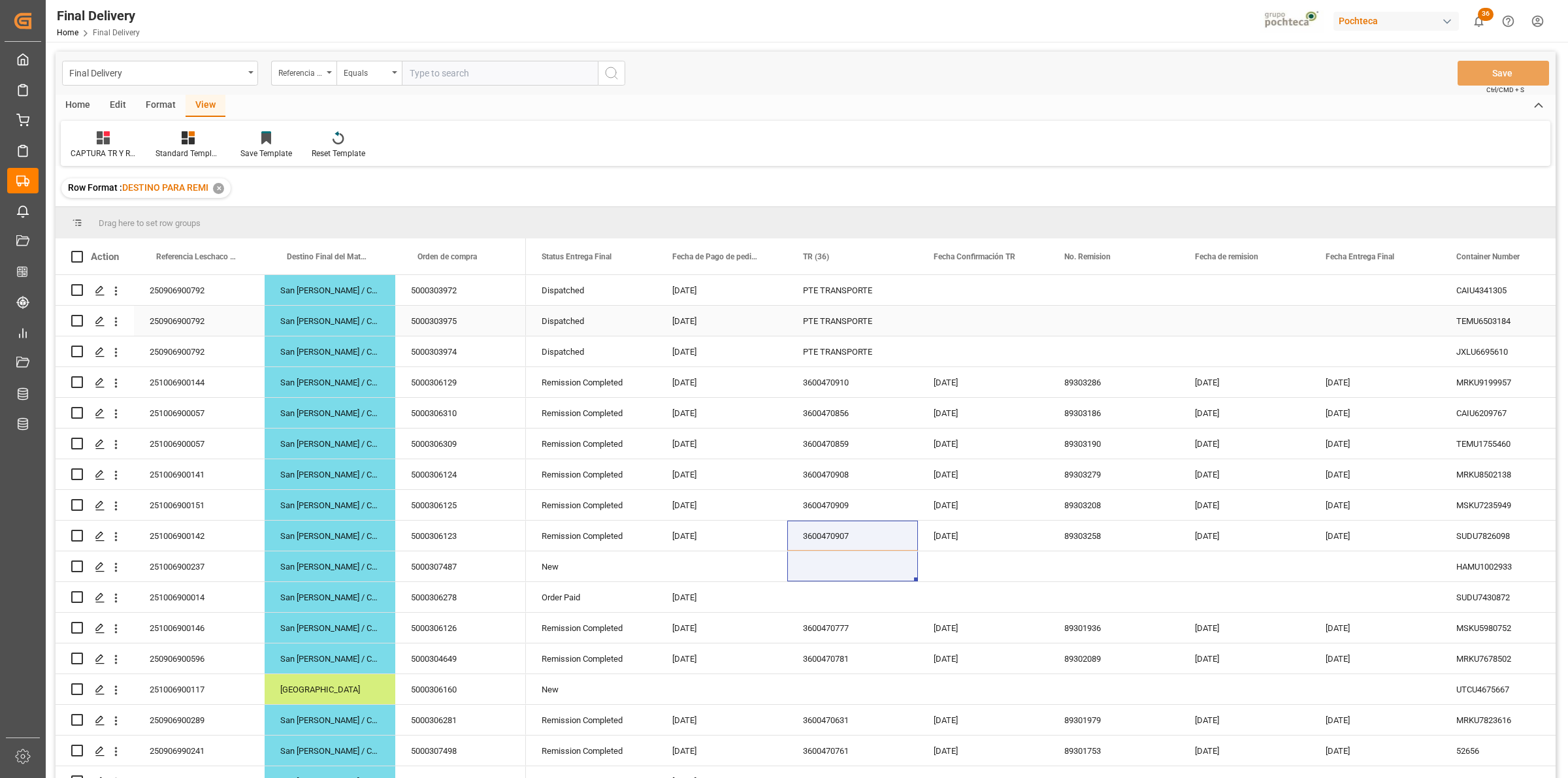
click at [837, 311] on div "PTE TRANSPORTE" at bounding box center [852, 321] width 131 height 30
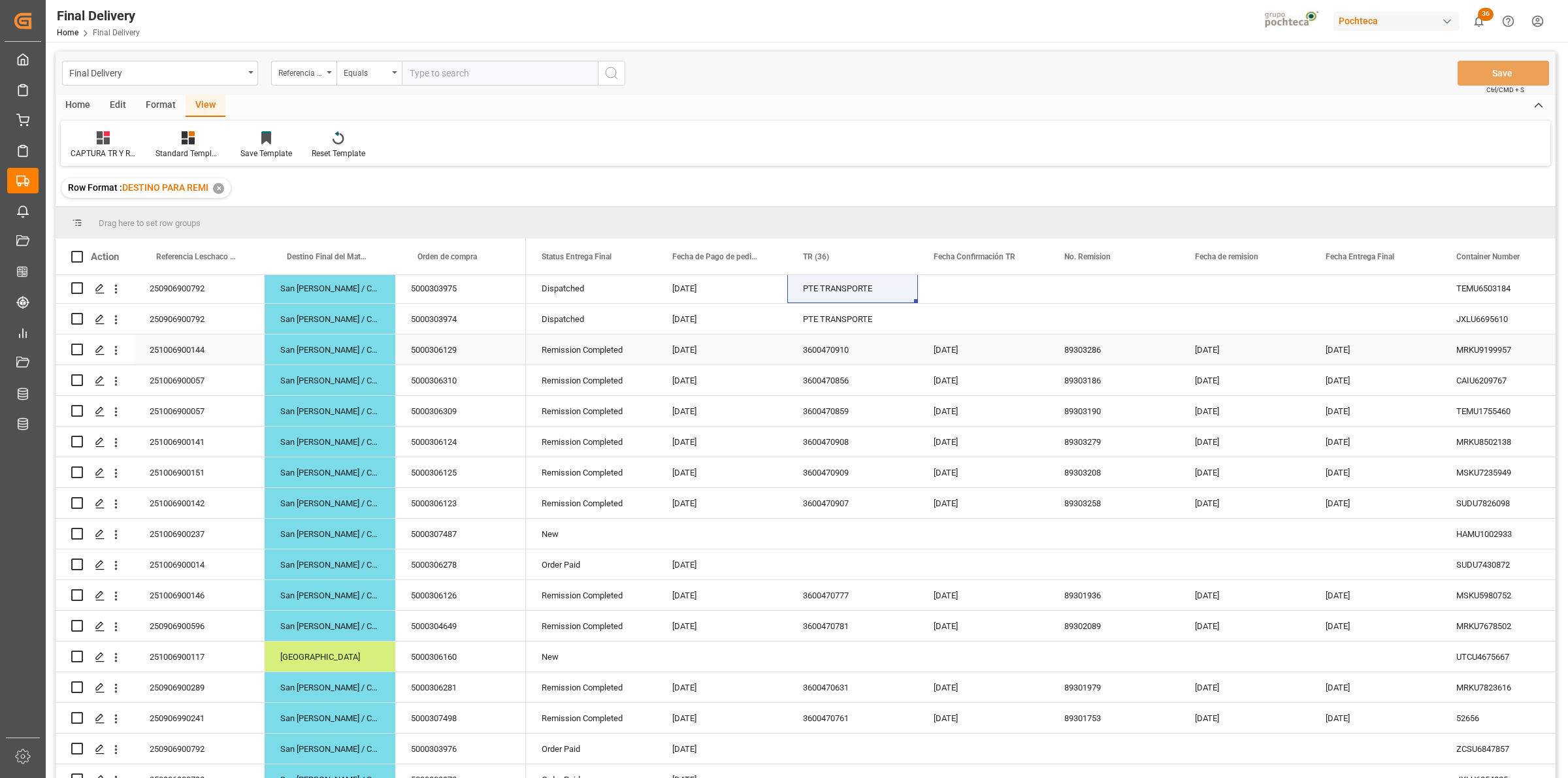
scroll to position [304, 0]
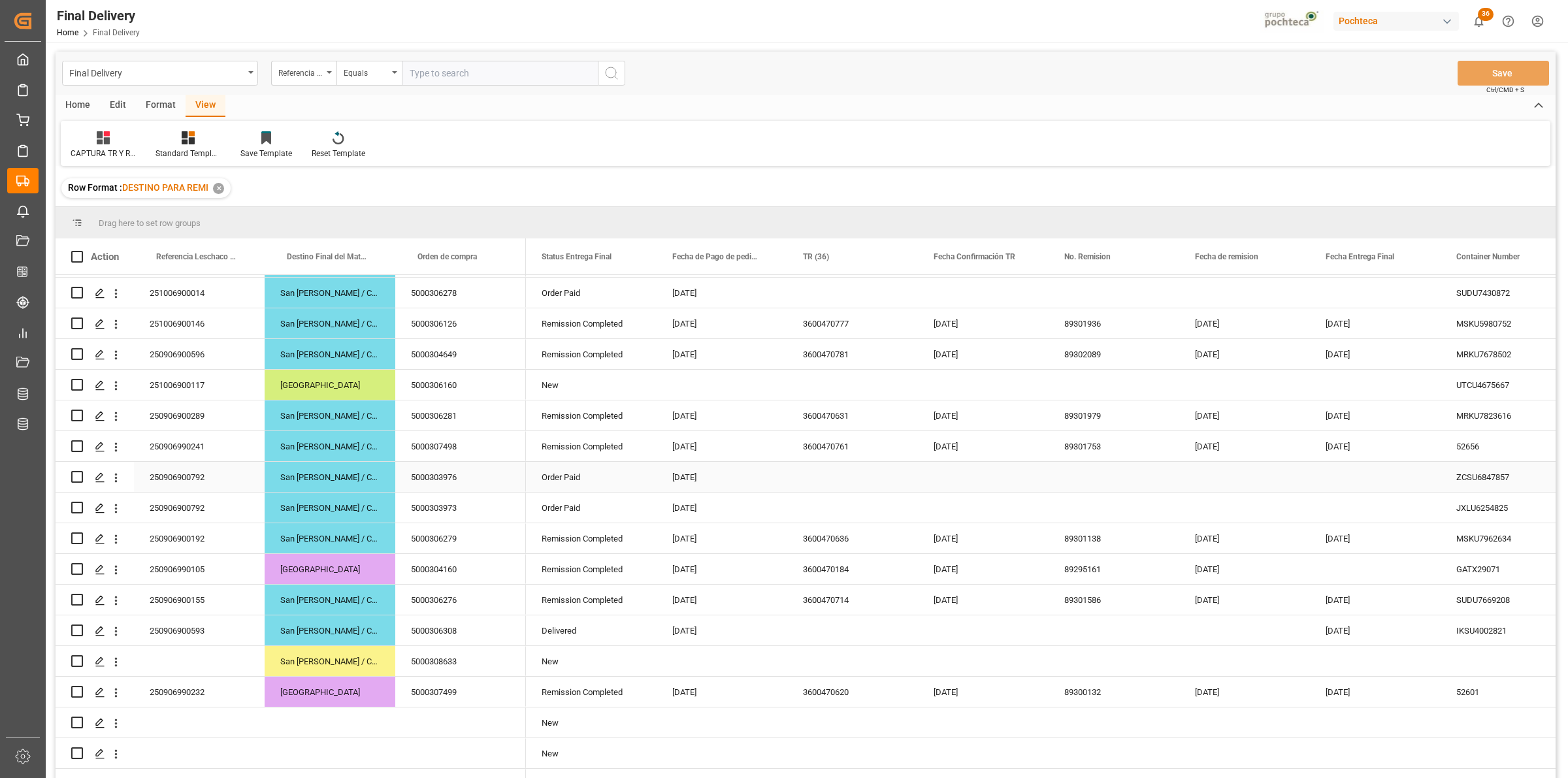
click at [817, 477] on div "Press SPACE to select this row." at bounding box center [852, 477] width 131 height 30
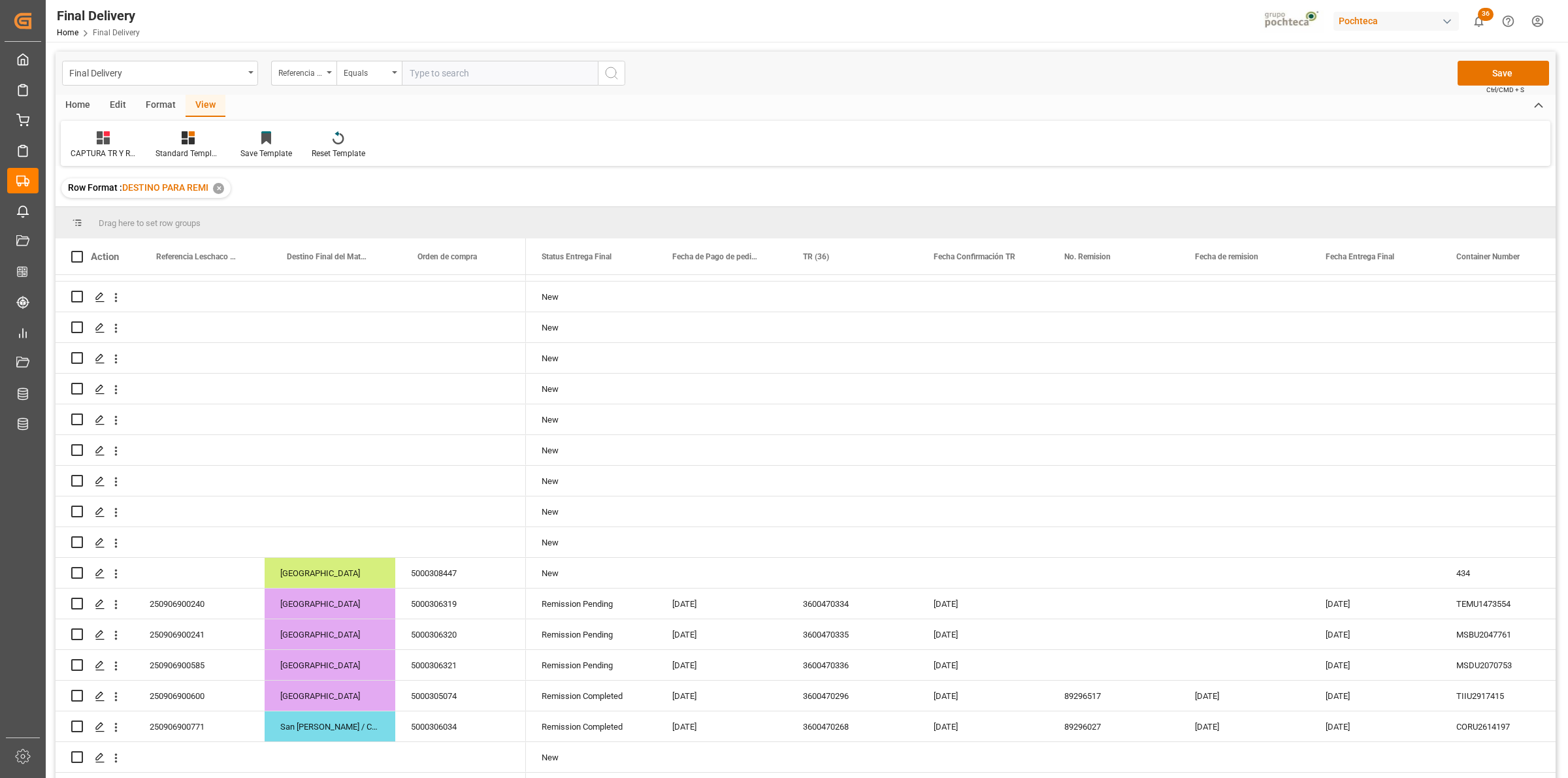
scroll to position [1665, 0]
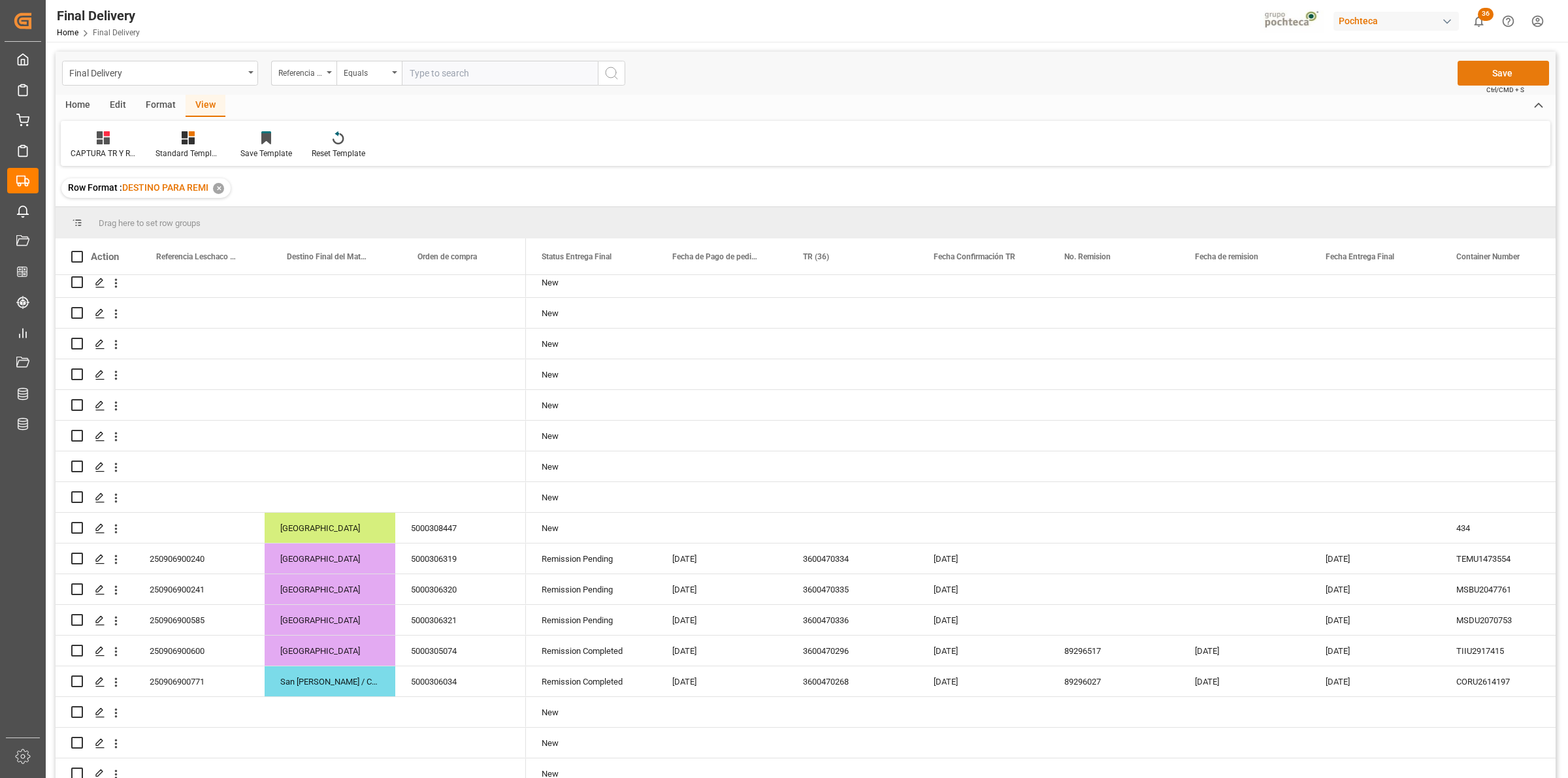
click at [1491, 77] on button "Save" at bounding box center [1504, 73] width 92 height 25
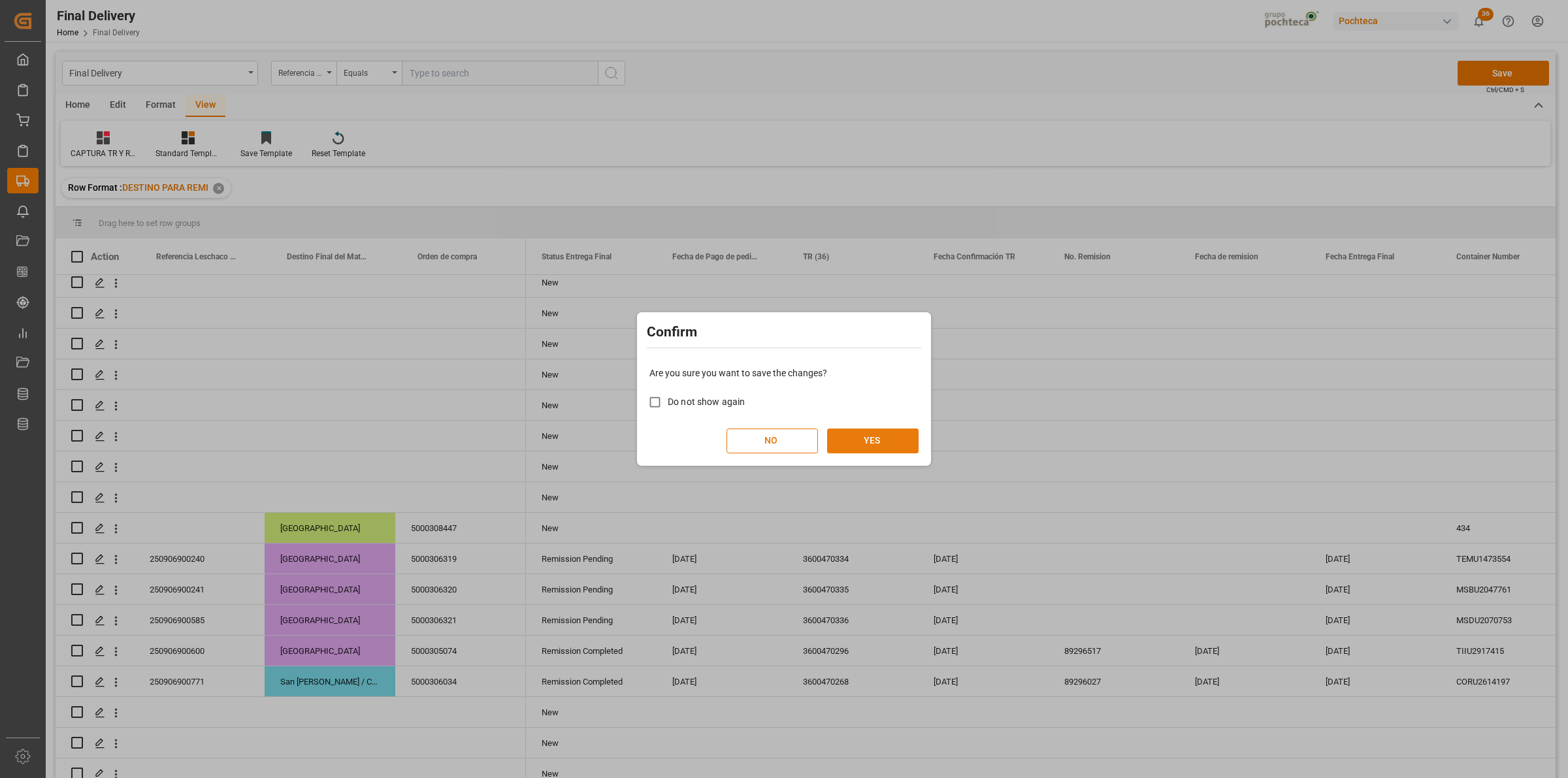
click at [853, 446] on button "YES" at bounding box center [874, 441] width 92 height 25
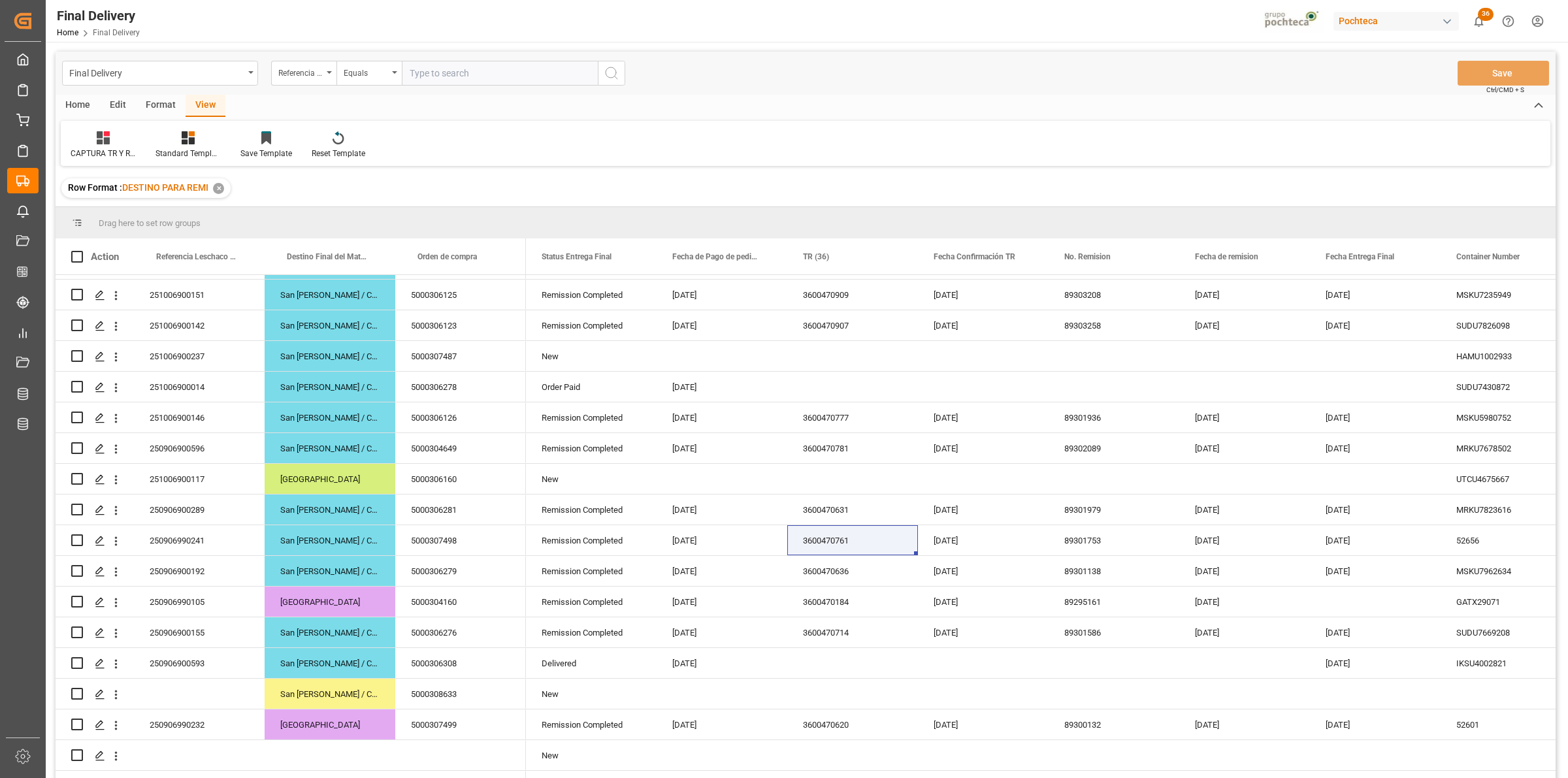
scroll to position [544, 0]
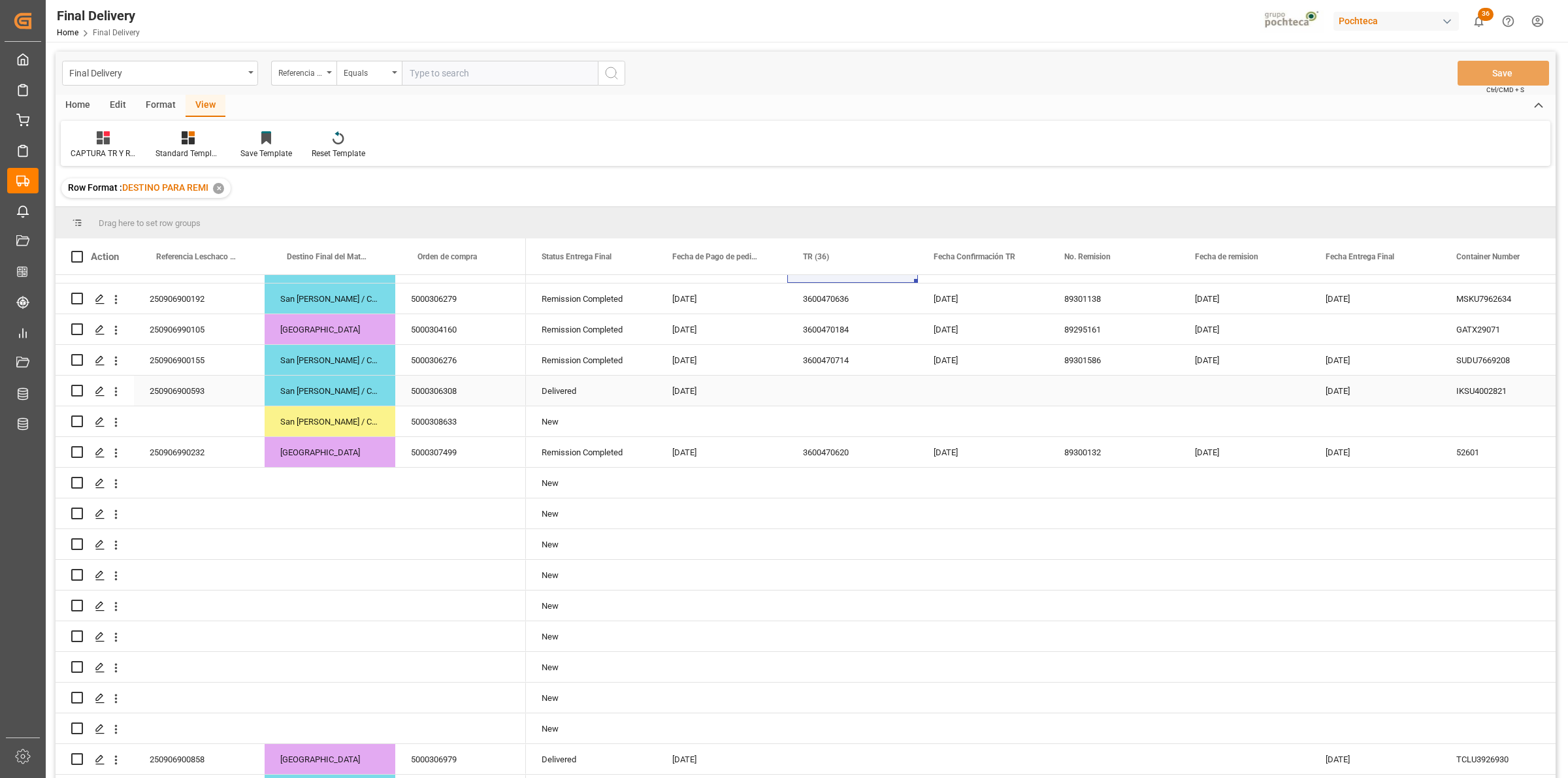
click at [175, 383] on div "250906900593" at bounding box center [199, 391] width 131 height 30
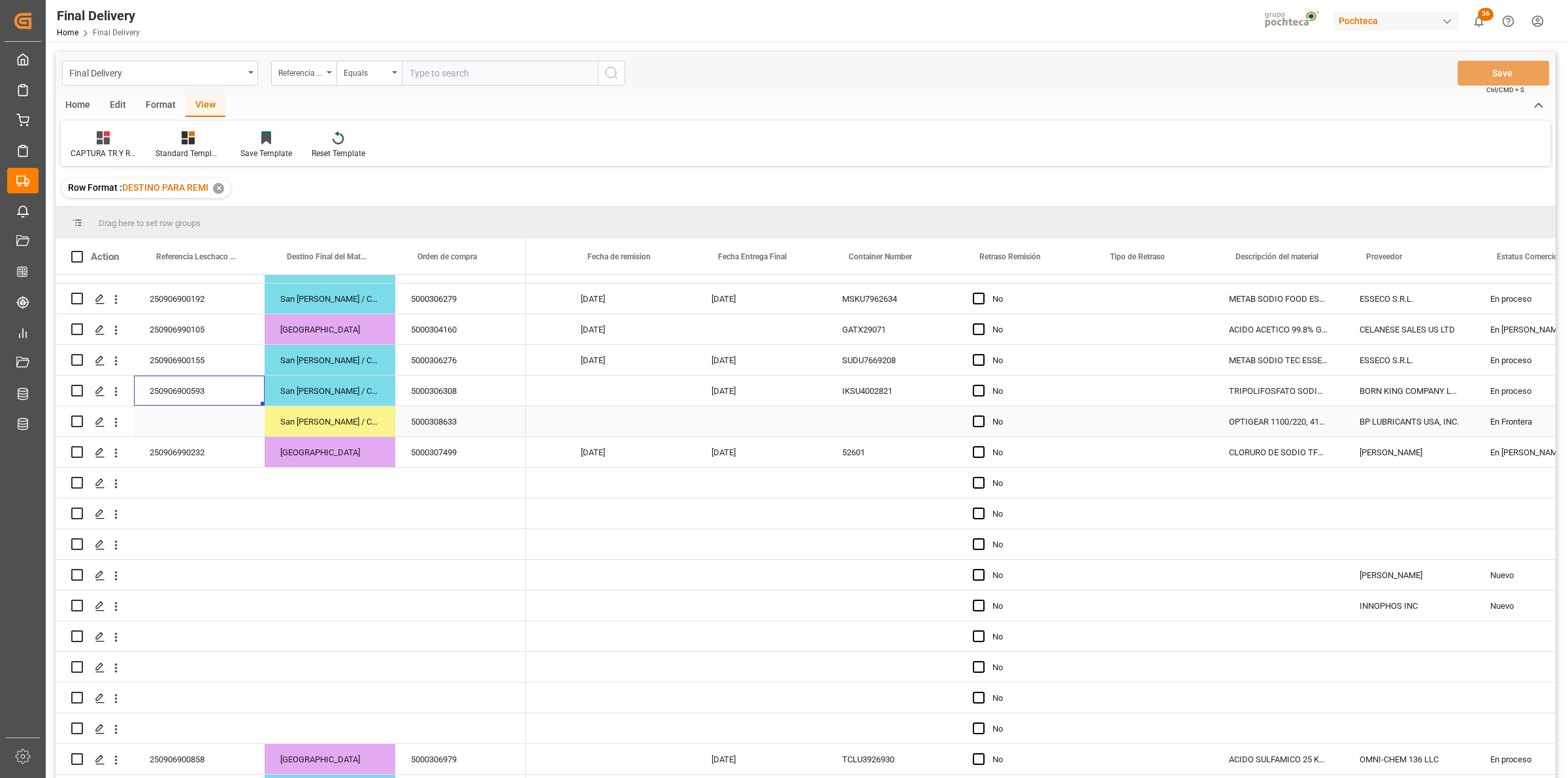
scroll to position [0, 0]
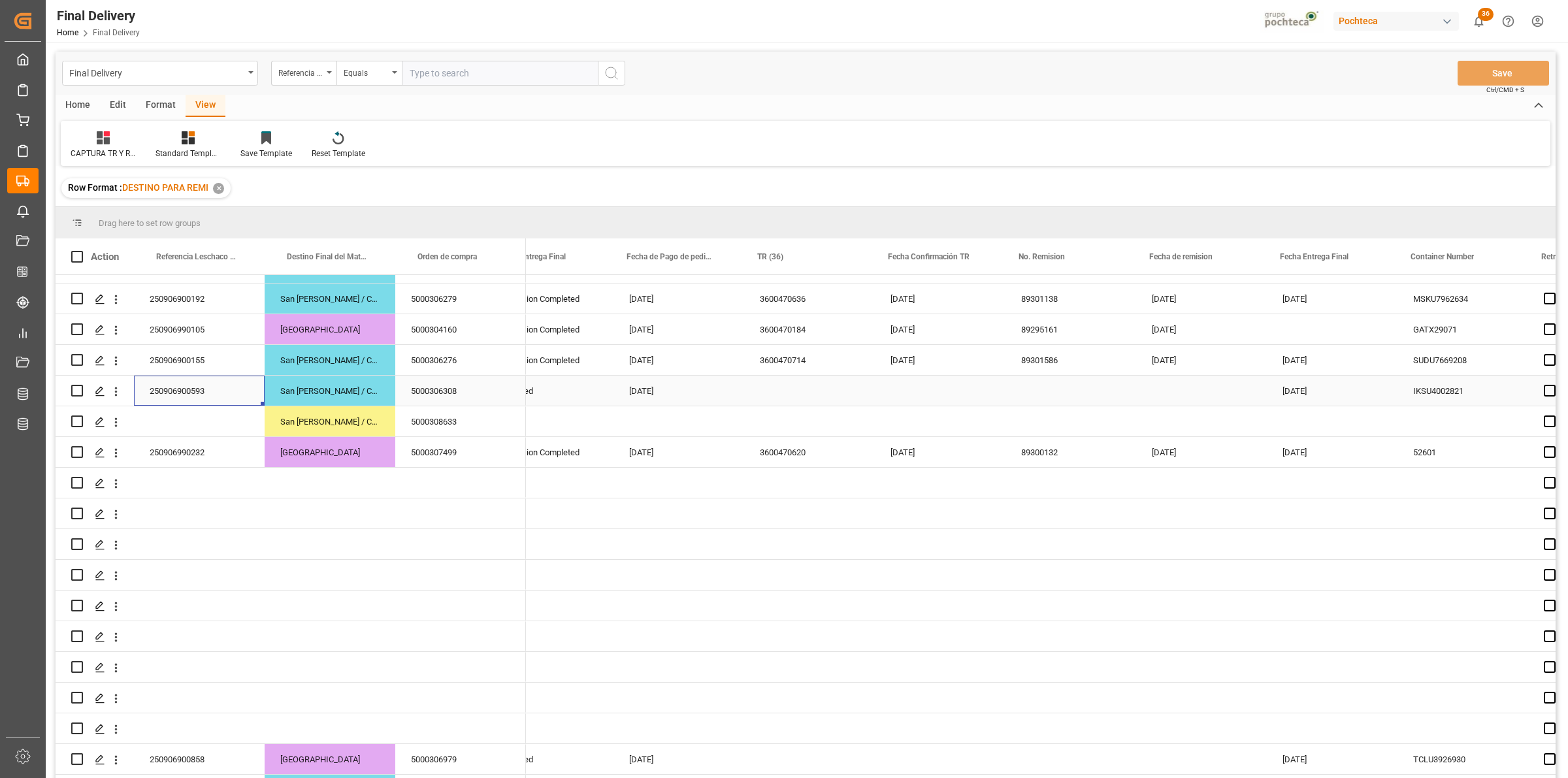
click at [191, 393] on div "250906900593" at bounding box center [199, 391] width 131 height 30
click at [801, 393] on div "Press SPACE to select this row." at bounding box center [812, 391] width 131 height 30
click at [808, 399] on input "Press SPACE to select this row." at bounding box center [812, 399] width 109 height 25
type input "PTE MONTO REV"
click at [923, 393] on div "Press SPACE to select this row." at bounding box center [943, 391] width 131 height 30
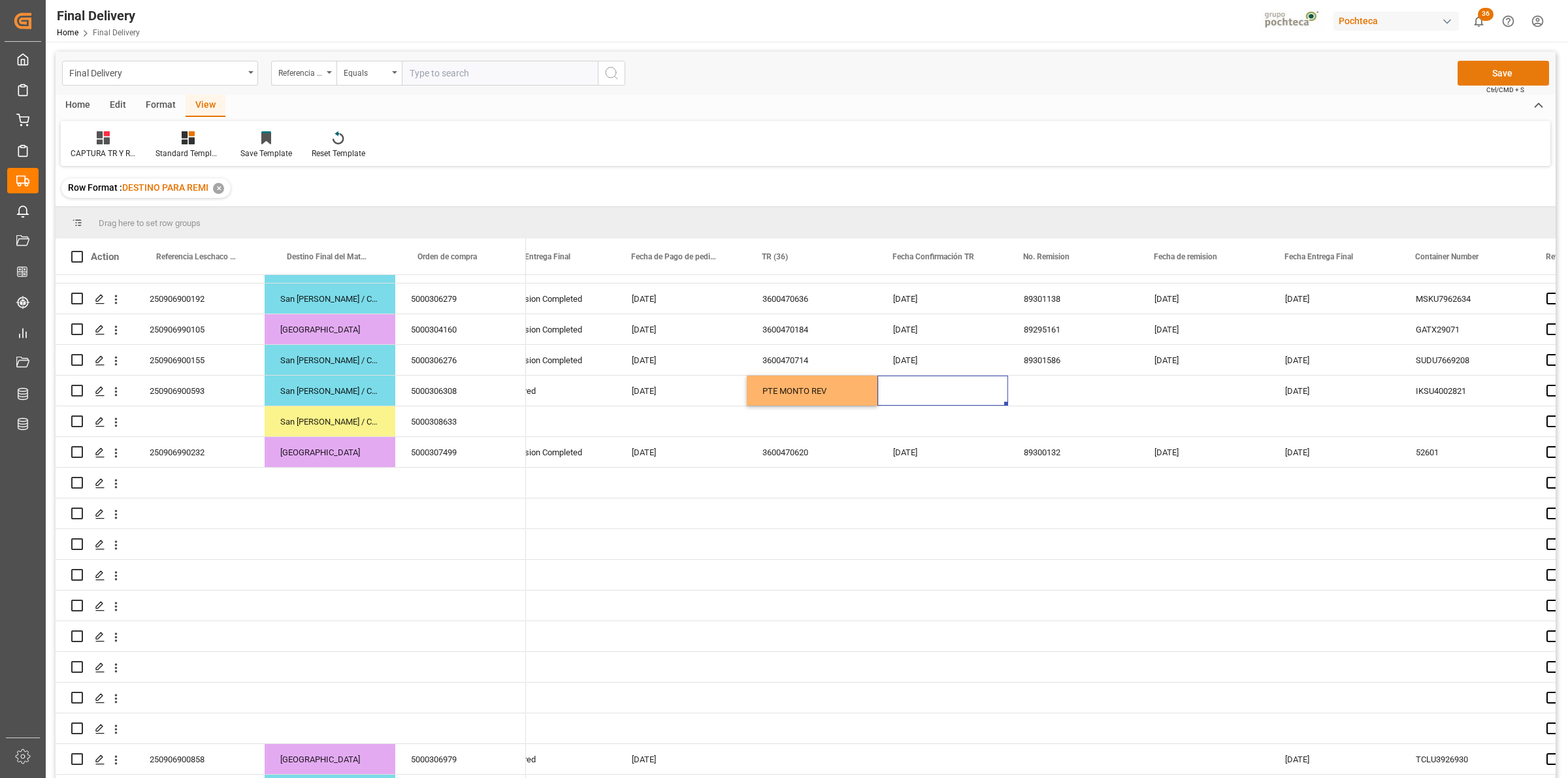
click at [1482, 79] on button "Save" at bounding box center [1504, 73] width 92 height 25
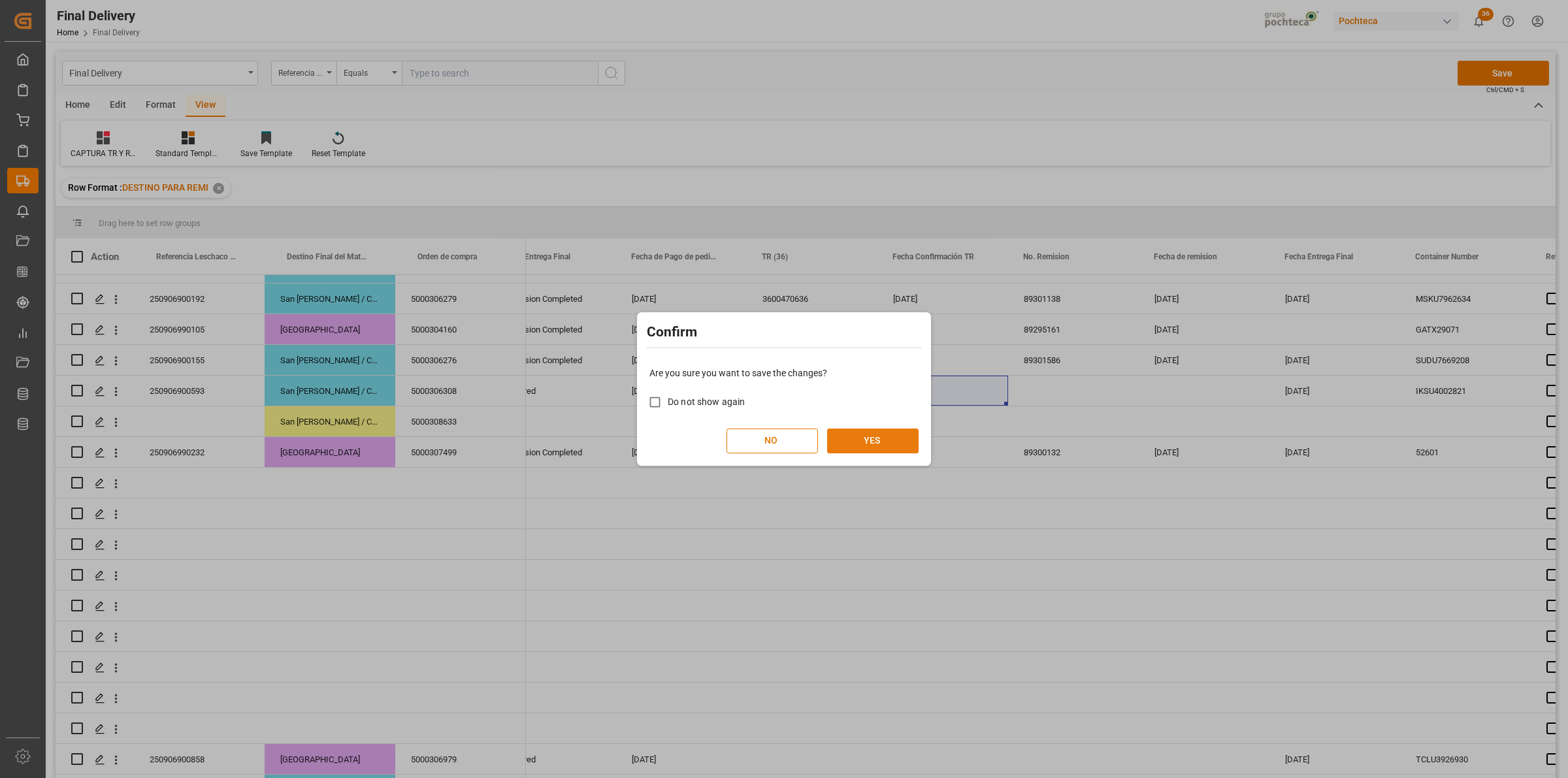
click at [890, 438] on button "YES" at bounding box center [874, 441] width 92 height 25
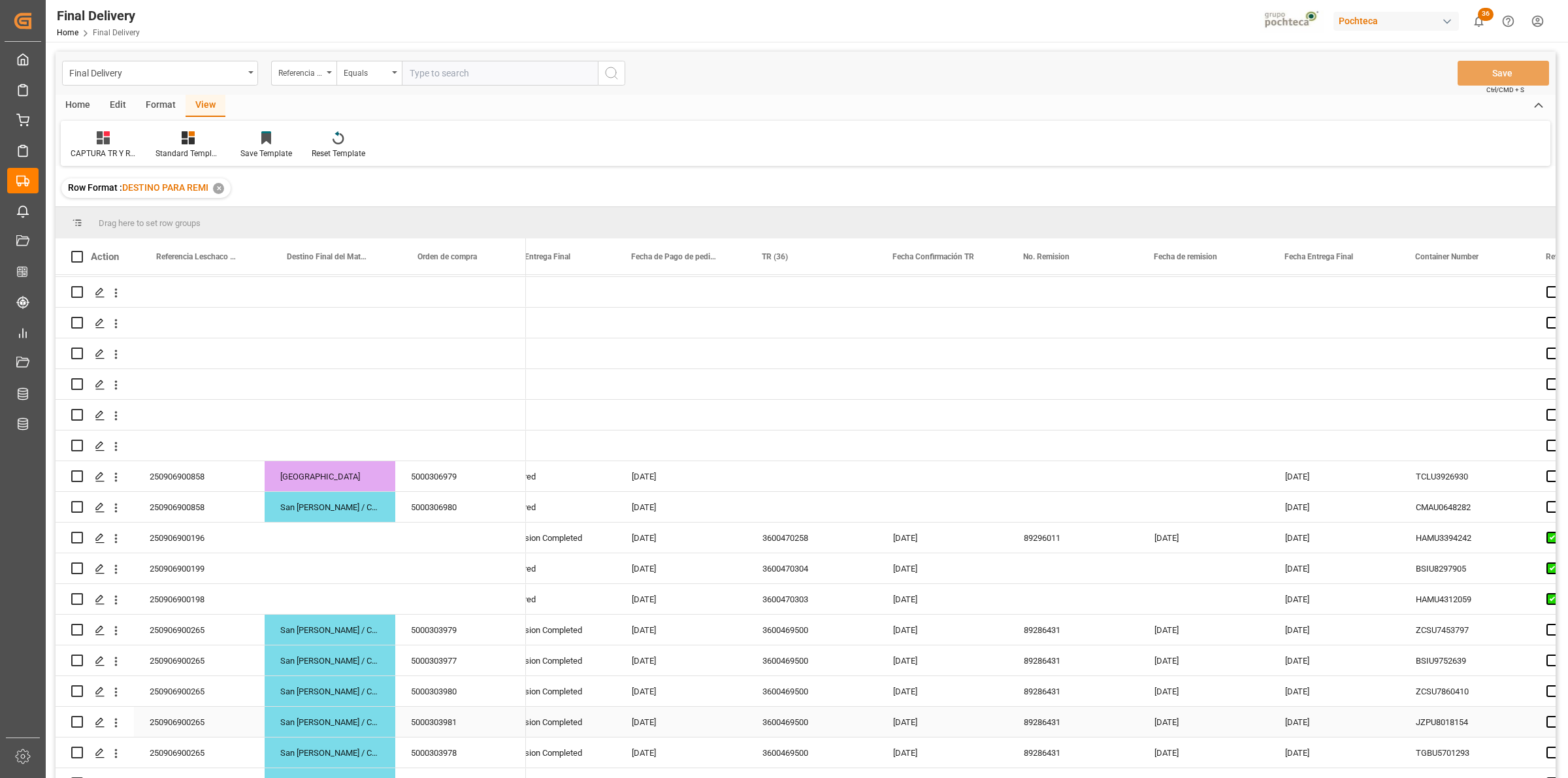
scroll to position [817, 0]
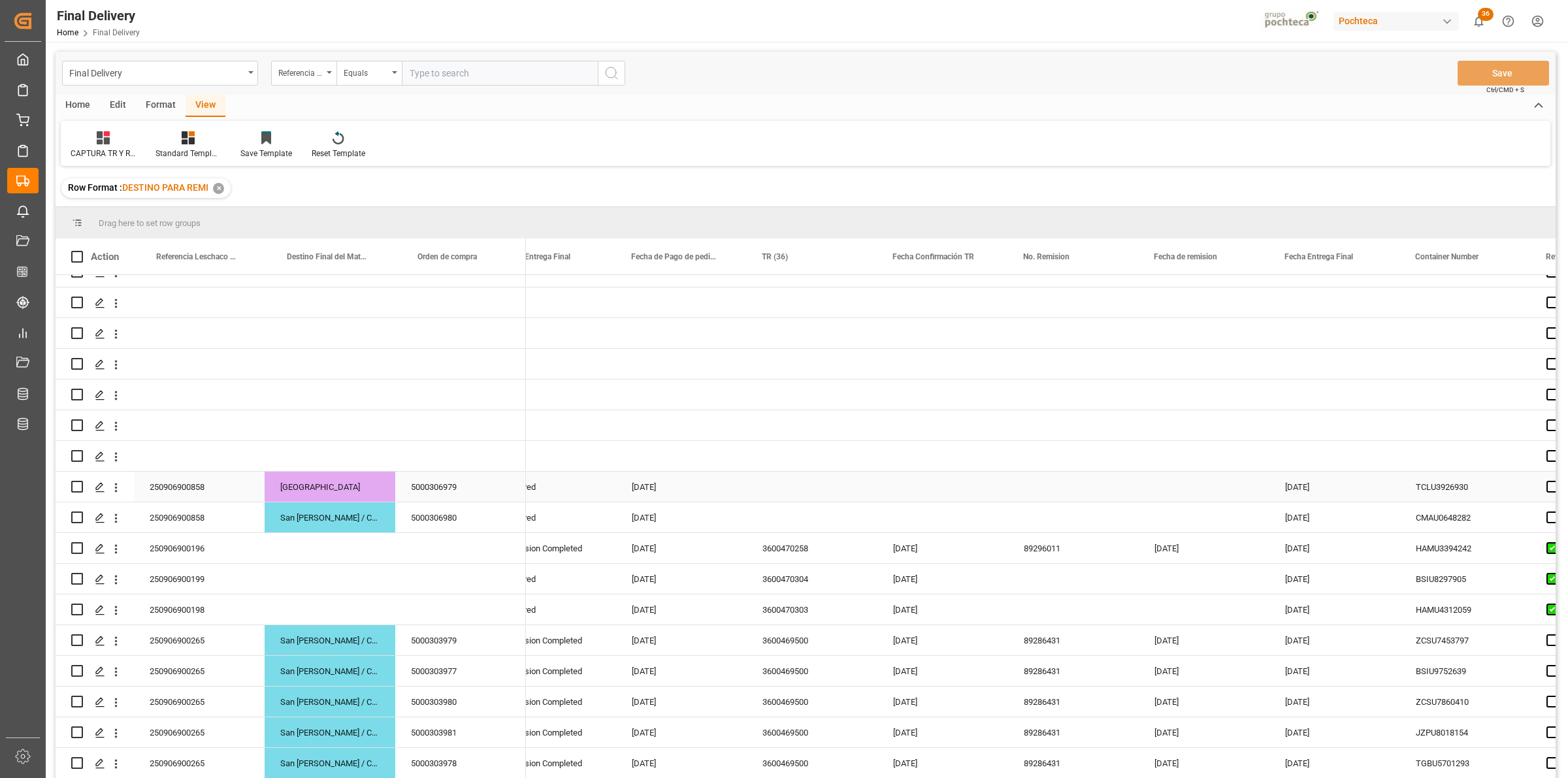
click at [979, 494] on div "Press SPACE to select this row." at bounding box center [943, 487] width 131 height 30
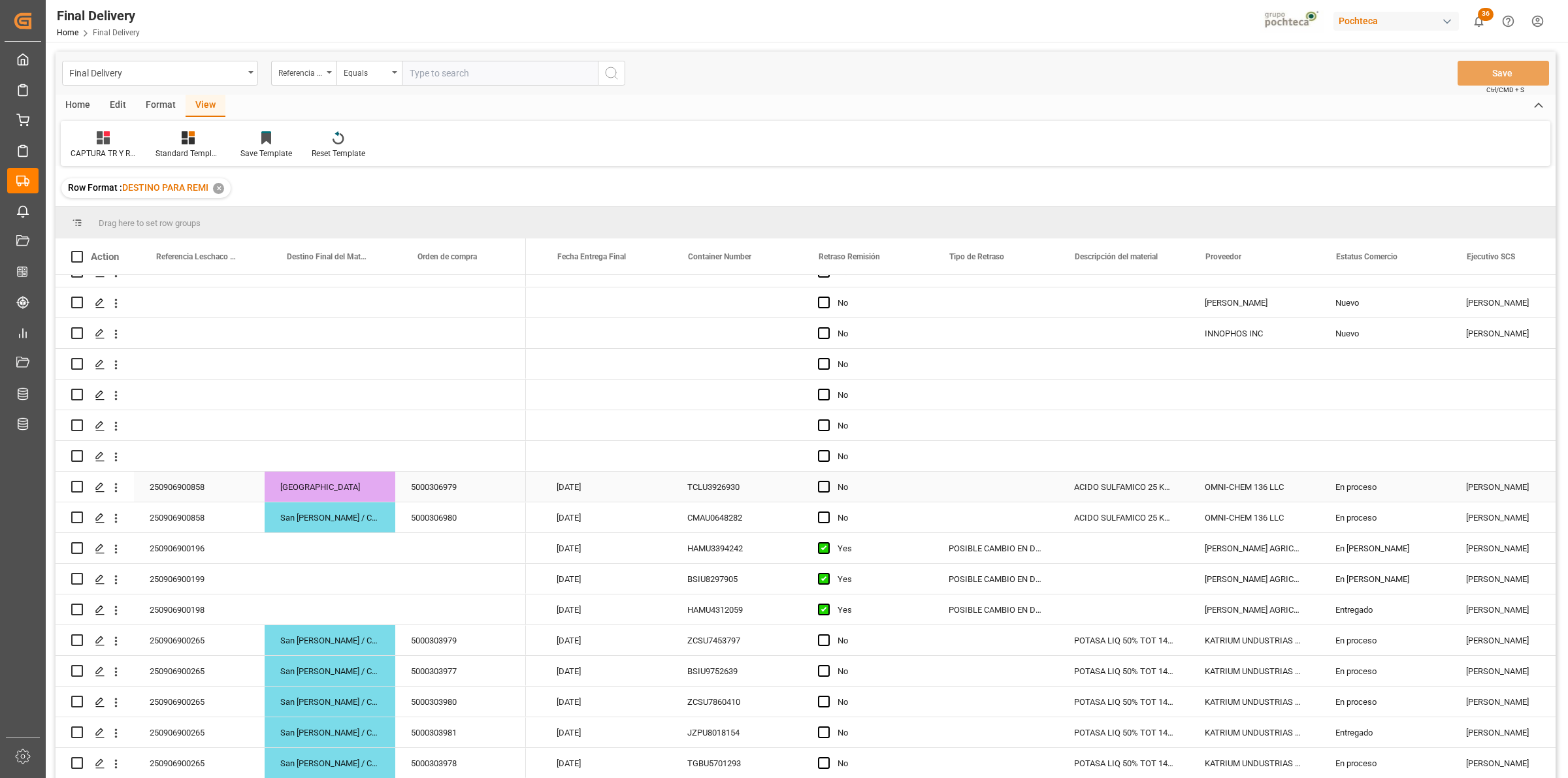
scroll to position [0, 649]
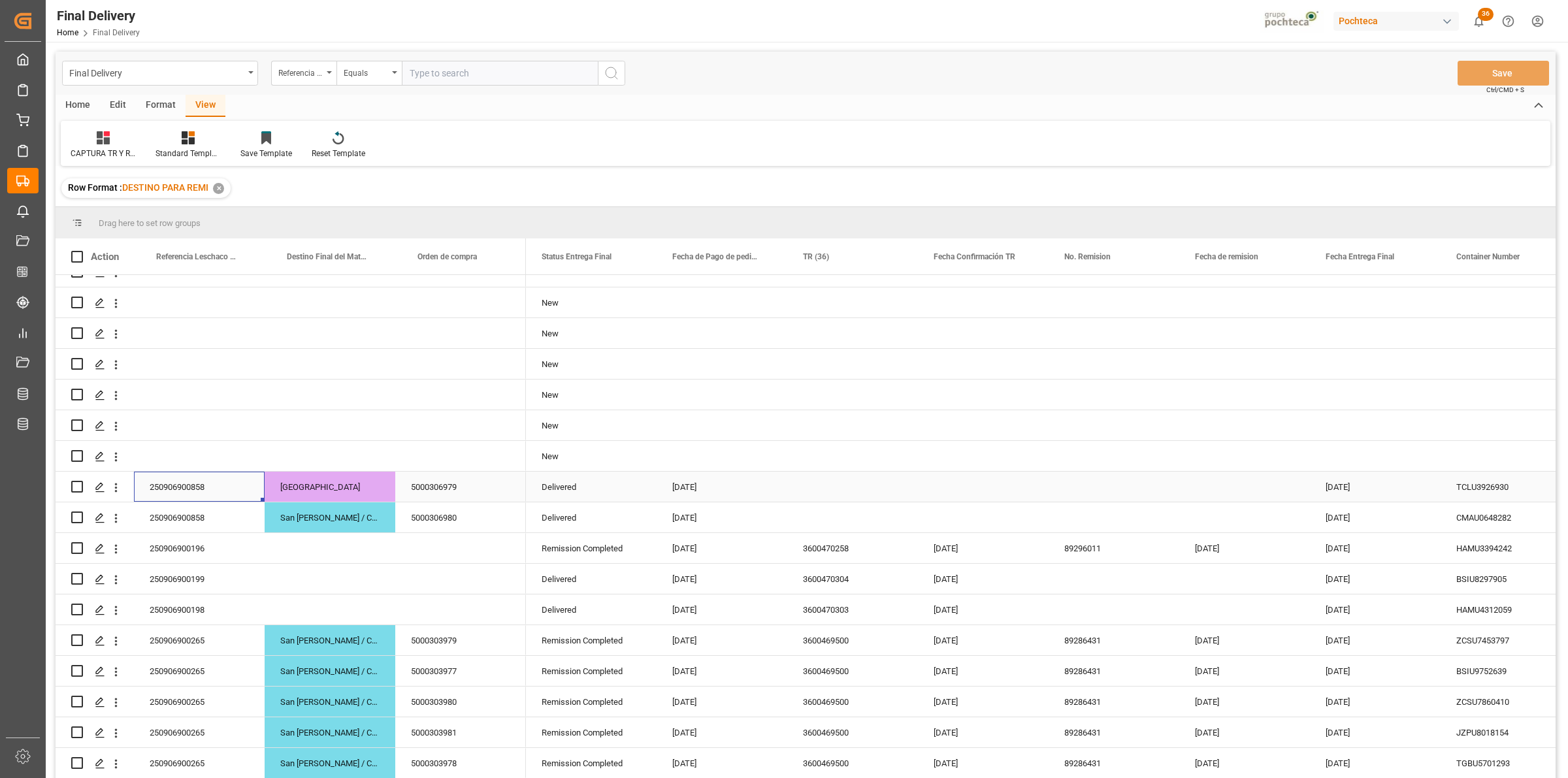
click at [213, 497] on div "250906900858" at bounding box center [199, 487] width 131 height 30
click at [458, 487] on div "5000306979" at bounding box center [461, 487] width 131 height 30
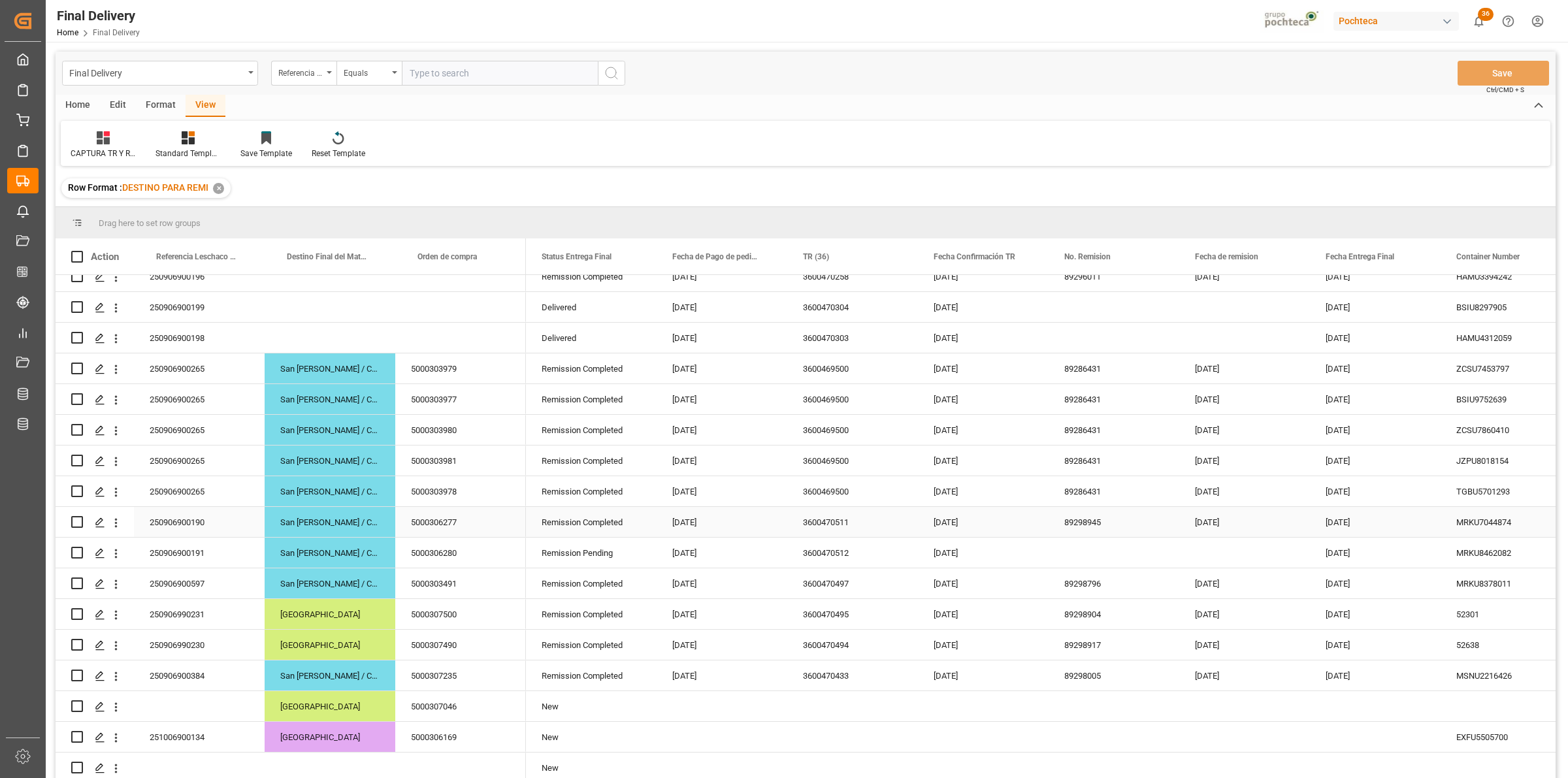
scroll to position [817, 0]
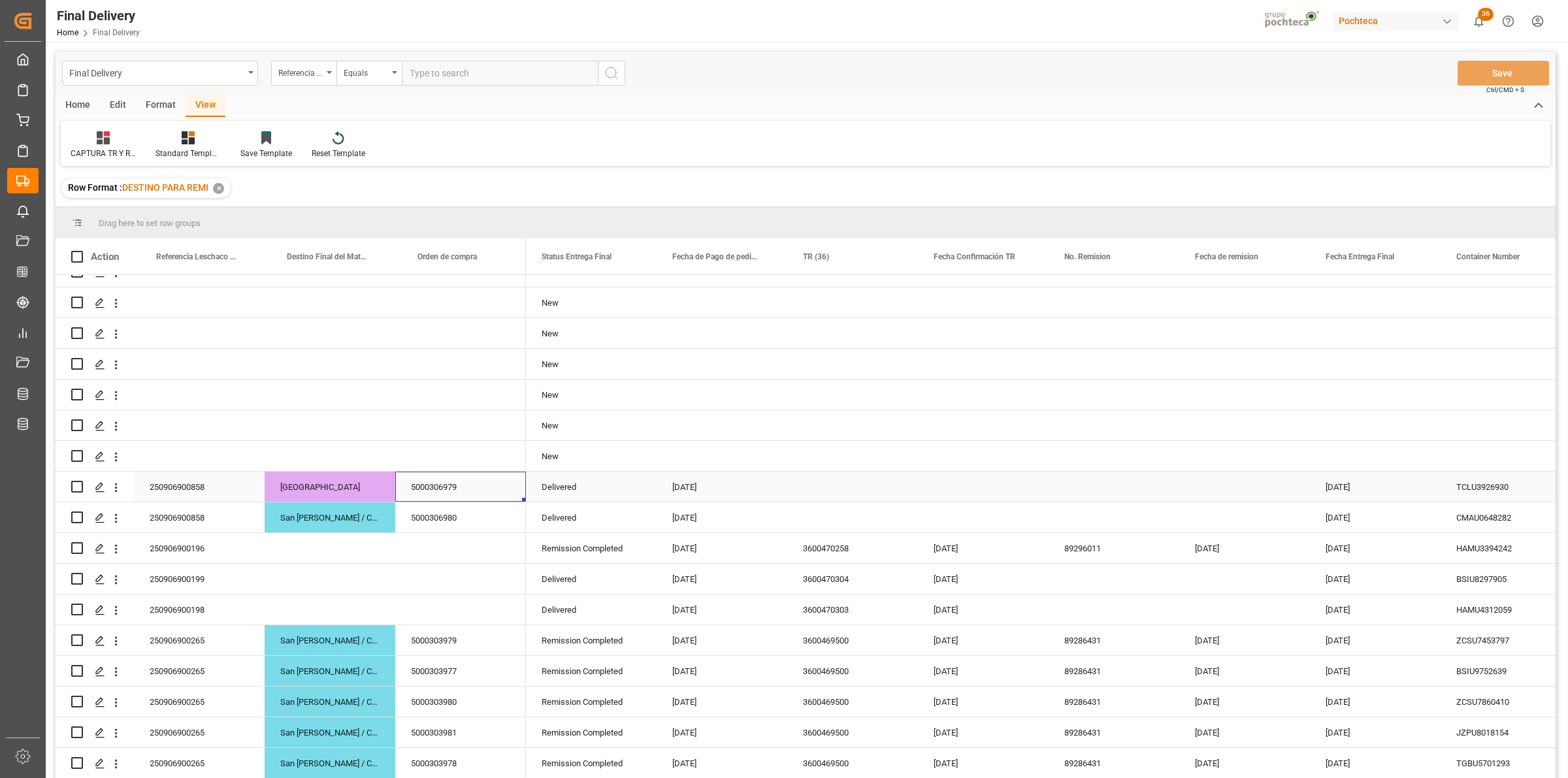
click at [798, 492] on div "Press SPACE to select this row." at bounding box center [852, 487] width 131 height 30
click at [817, 495] on input "Press SPACE to select this row." at bounding box center [852, 495] width 109 height 25
type input "OC CON DIFERENCIA EN SAP"
click at [945, 497] on div "Press SPACE to select this row." at bounding box center [983, 487] width 131 height 30
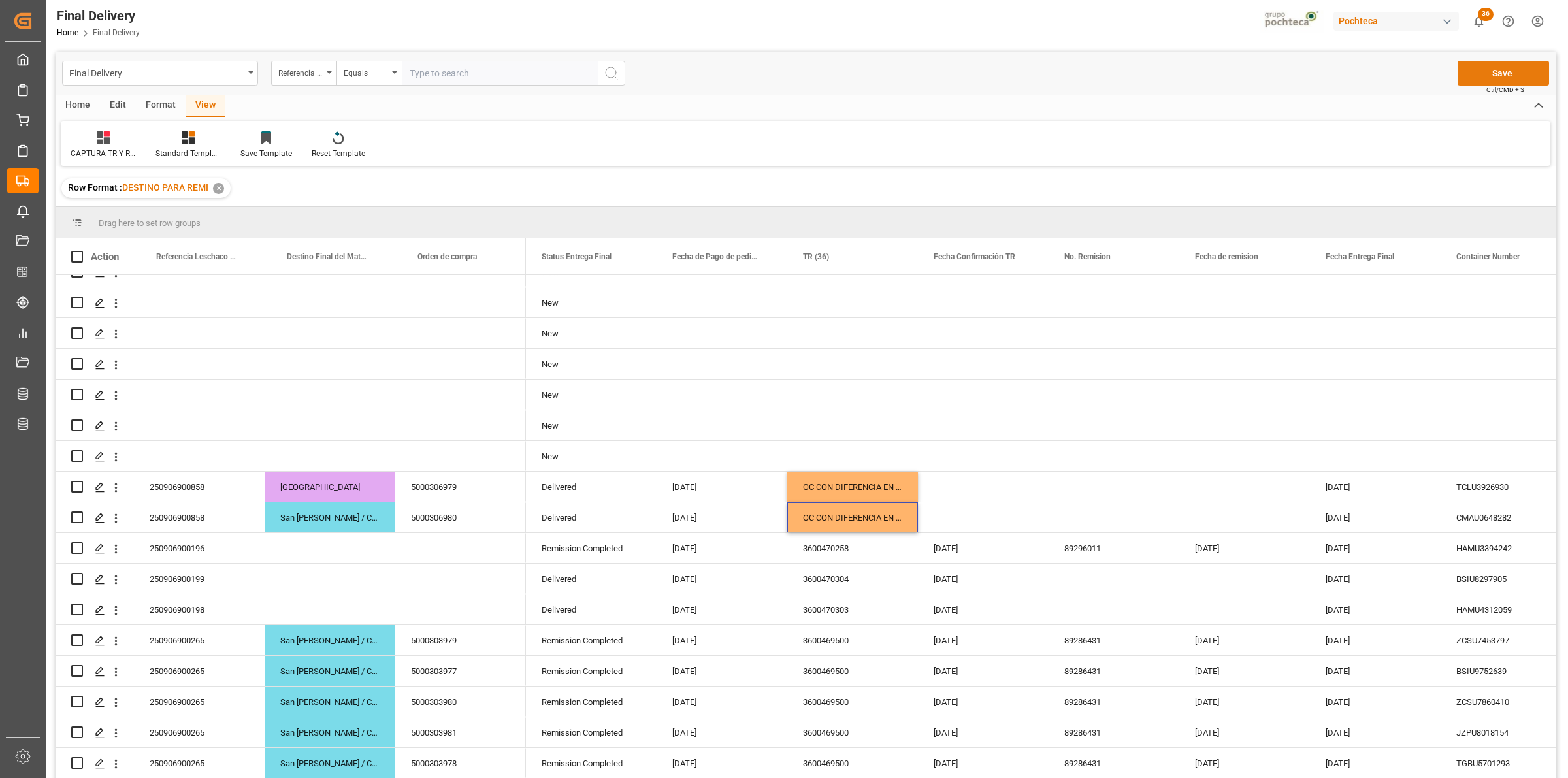
click at [1474, 71] on button "Save" at bounding box center [1504, 73] width 92 height 25
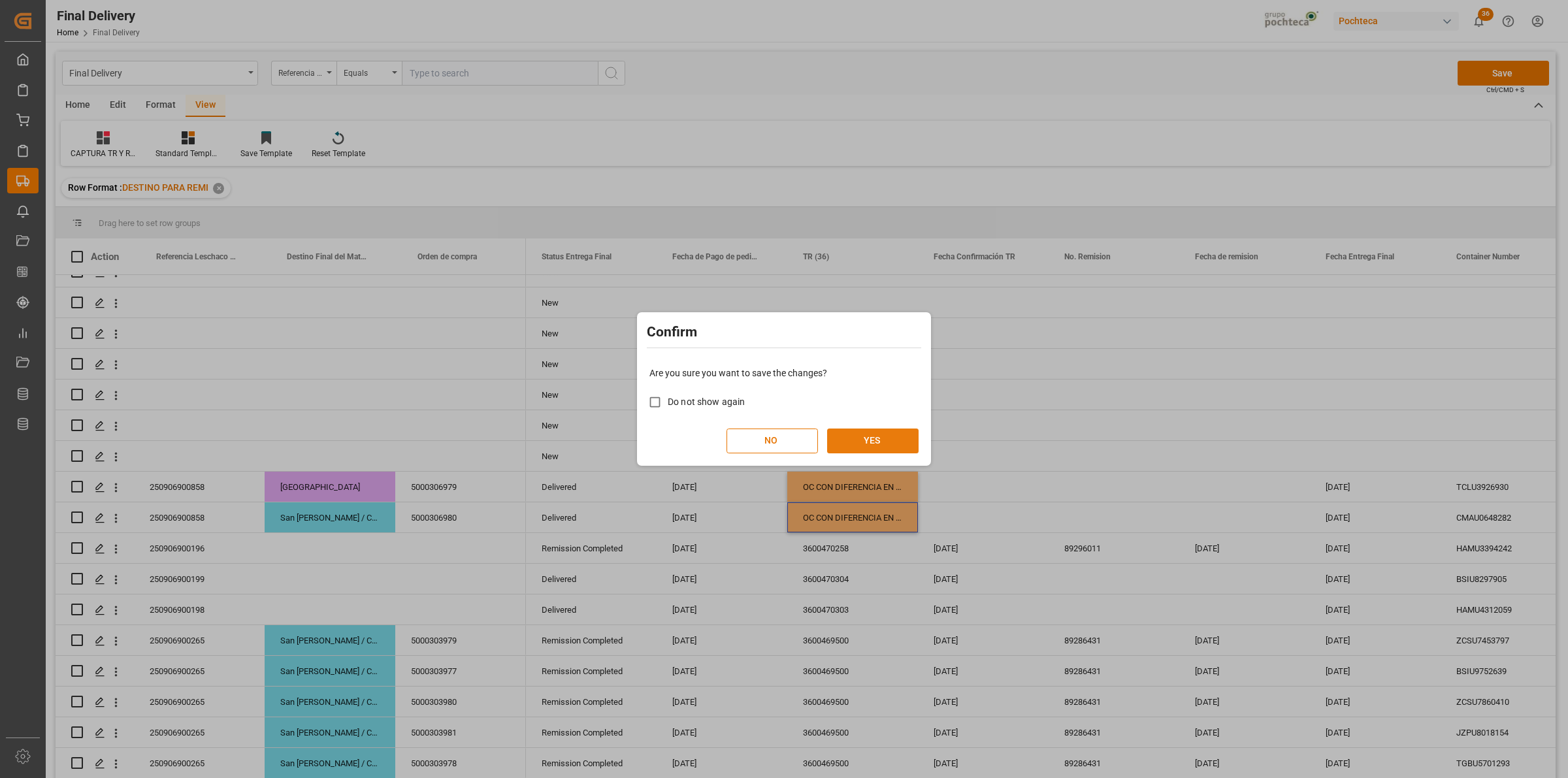
click at [886, 446] on button "YES" at bounding box center [874, 441] width 92 height 25
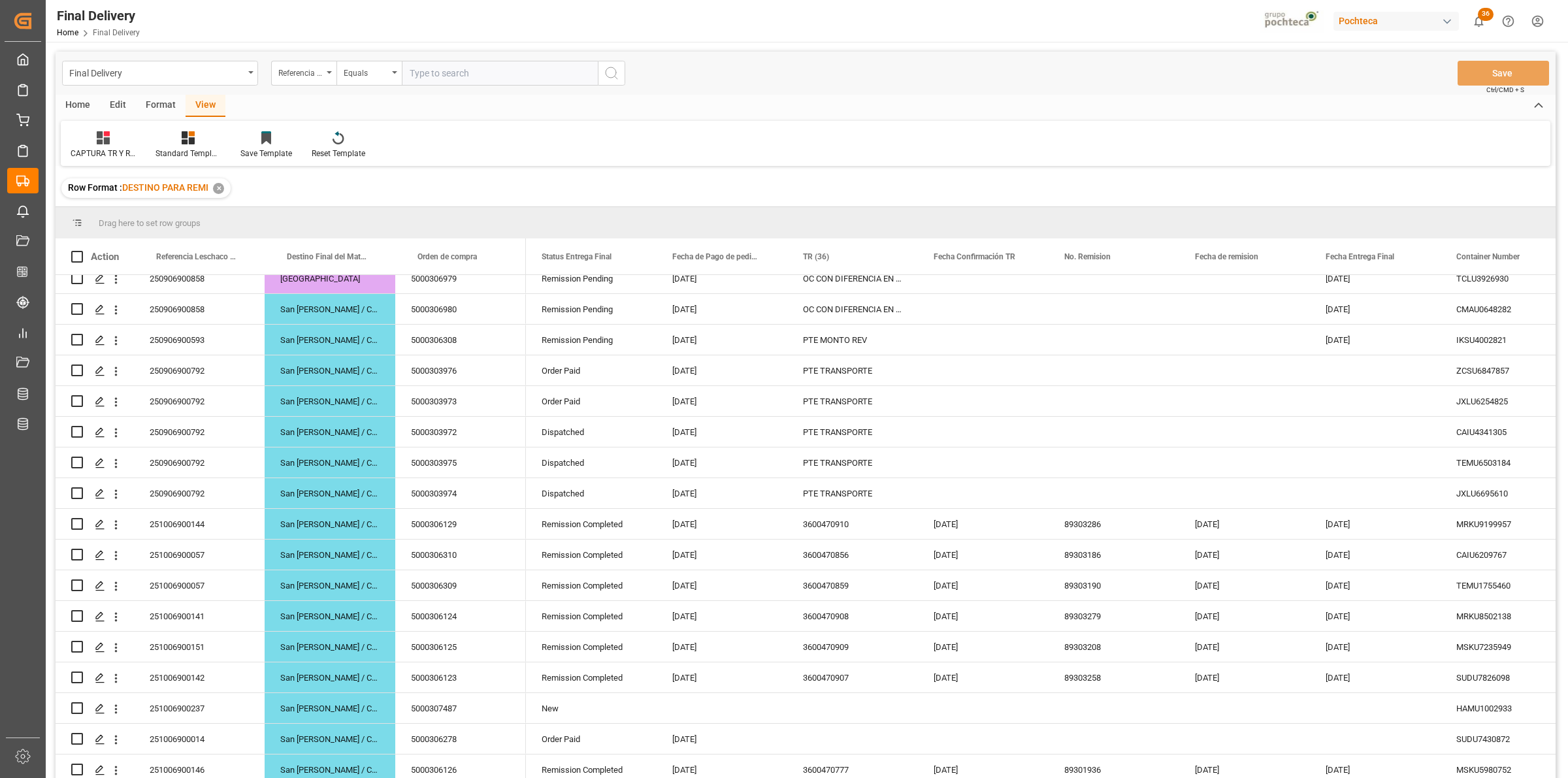
scroll to position [0, 0]
